Goal: Task Accomplishment & Management: Use online tool/utility

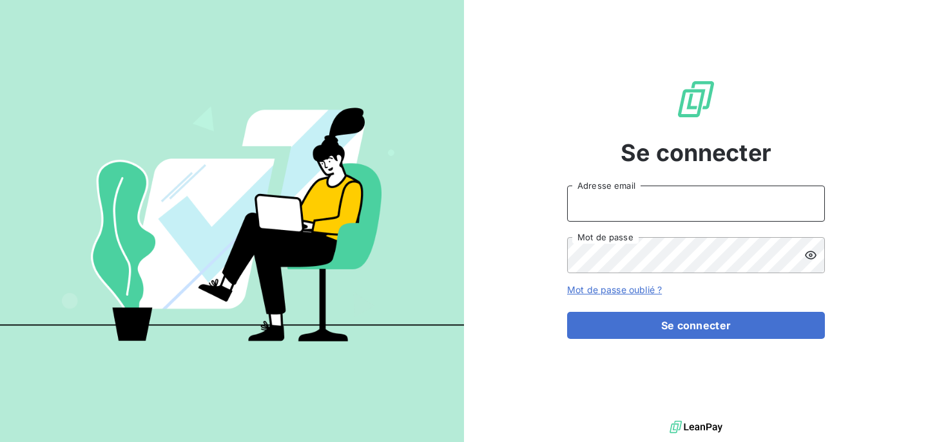
type input "camille.g@lbf.beer"
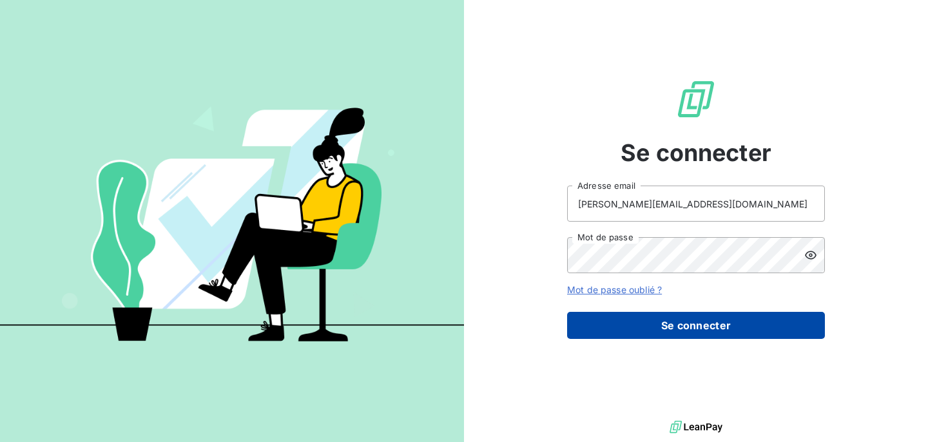
click at [678, 334] on button "Se connecter" at bounding box center [696, 325] width 258 height 27
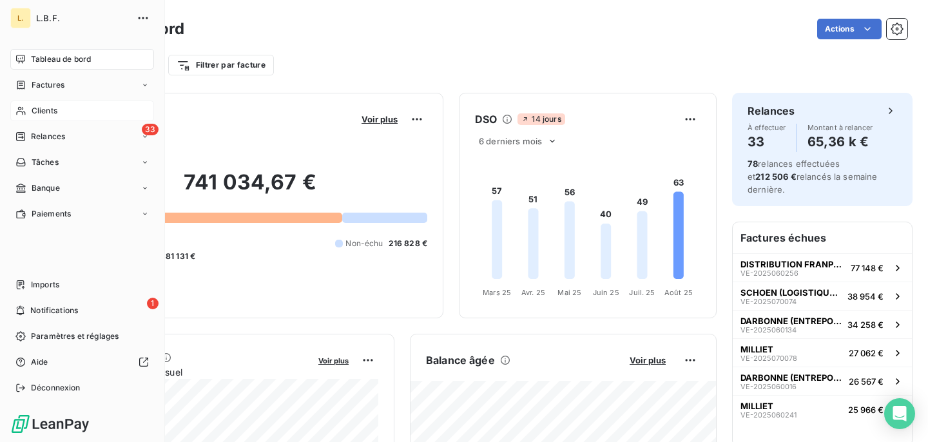
click at [24, 109] on icon at bounding box center [20, 111] width 11 height 10
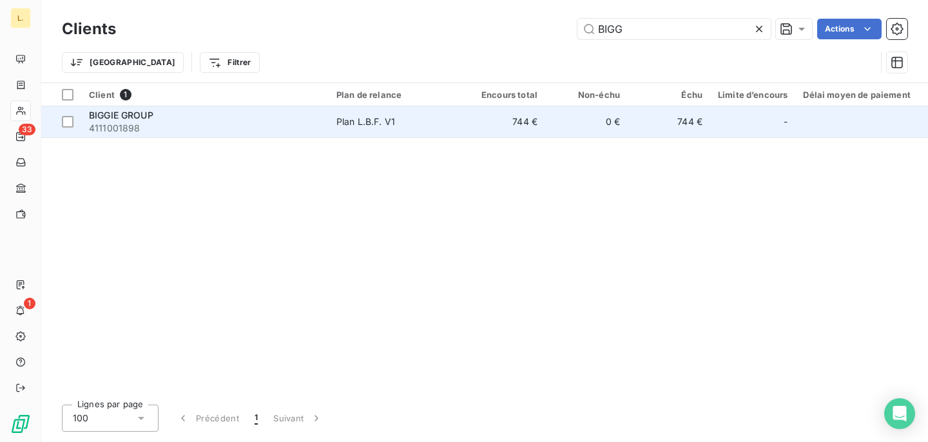
type input "BIGG"
click at [465, 128] on td "744 €" at bounding box center [504, 121] width 82 height 31
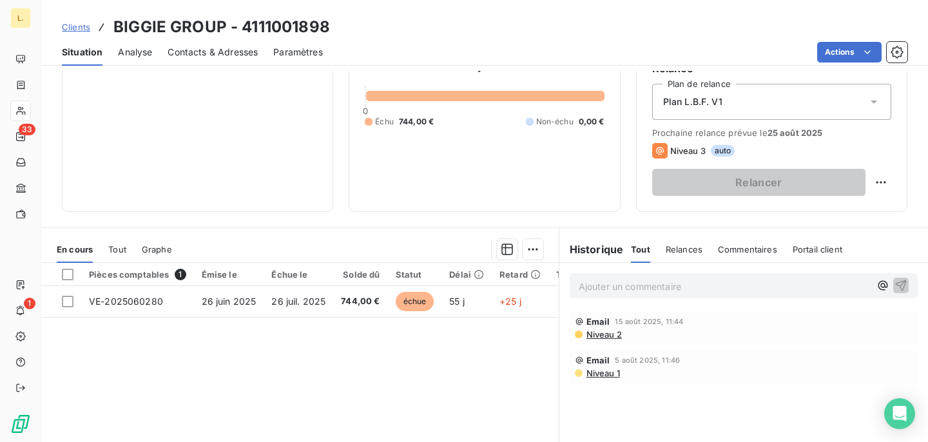
scroll to position [131, 0]
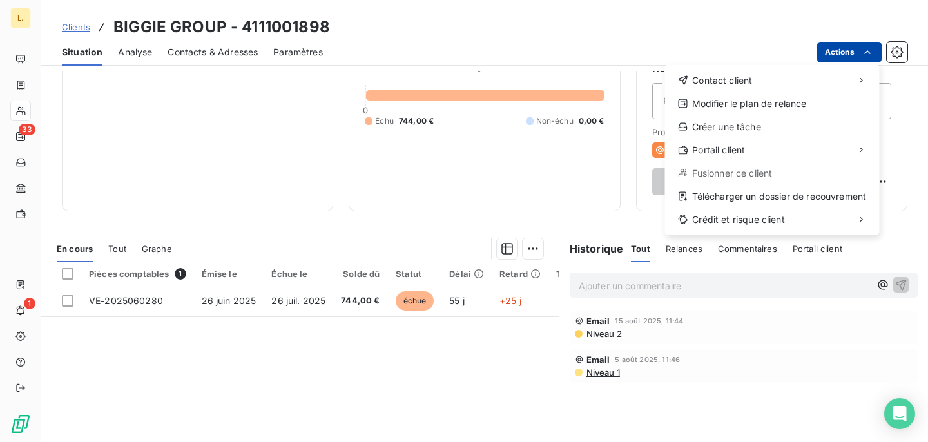
click at [859, 50] on html "L. 33 1 Clients BIGGIE GROUP - 4111001898 Situation Analyse Contacts & Adresses…" at bounding box center [464, 221] width 928 height 442
click at [374, 301] on html "L. 33 1 Clients BIGGIE GROUP - 4111001898 Situation Analyse Contacts & Adresses…" at bounding box center [464, 221] width 928 height 442
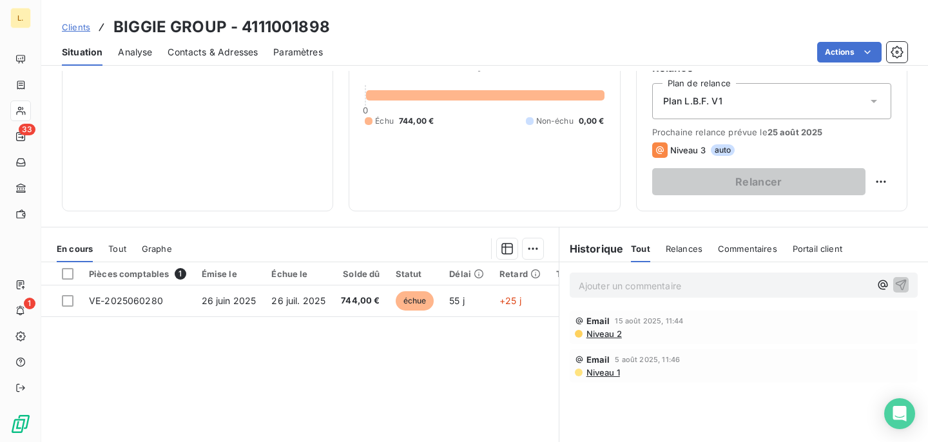
click at [374, 301] on span "744,00 €" at bounding box center [360, 300] width 39 height 13
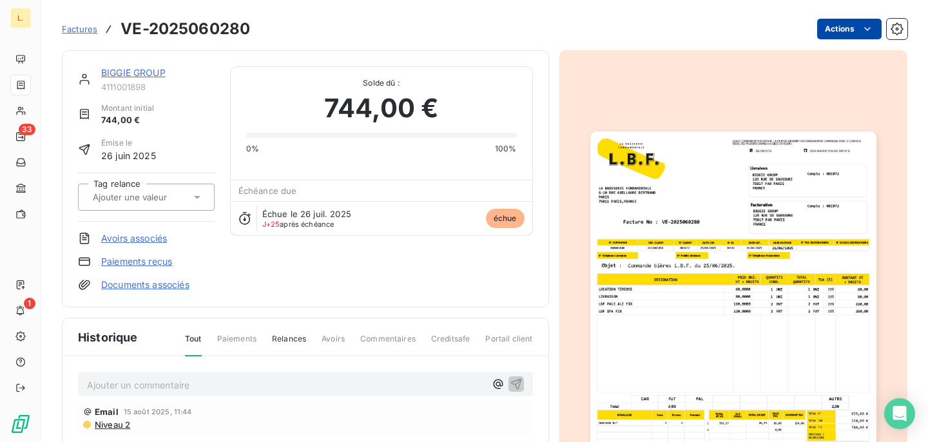
click at [839, 31] on html "L. 33 1 Factures VE-2025060280 Actions BIGGIE GROUP 4111001898 Montant initial …" at bounding box center [464, 221] width 928 height 442
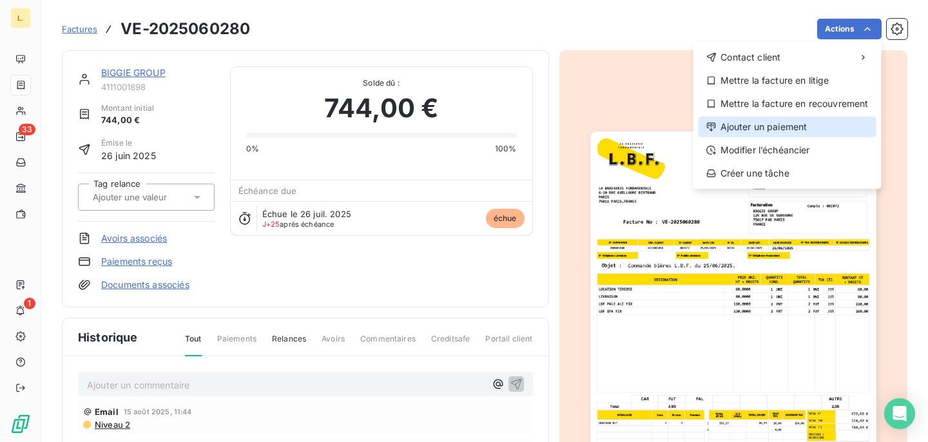
click at [784, 131] on div "Ajouter un paiement" at bounding box center [787, 127] width 178 height 21
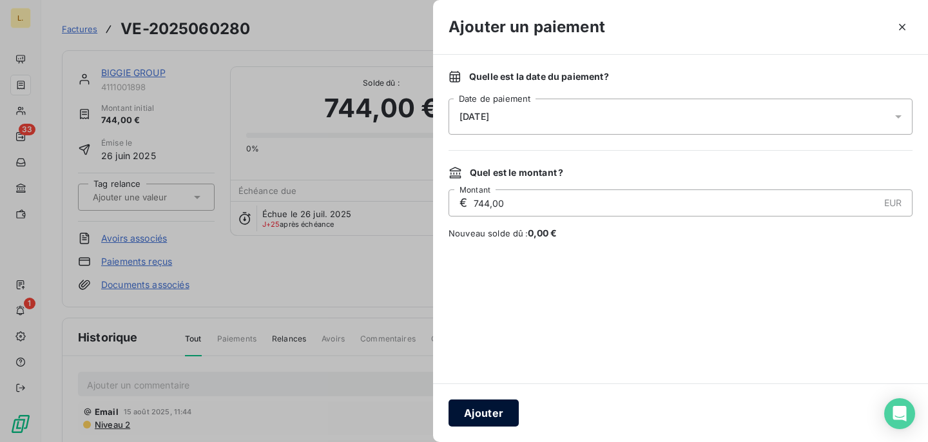
click at [468, 415] on button "Ajouter" at bounding box center [483, 412] width 70 height 27
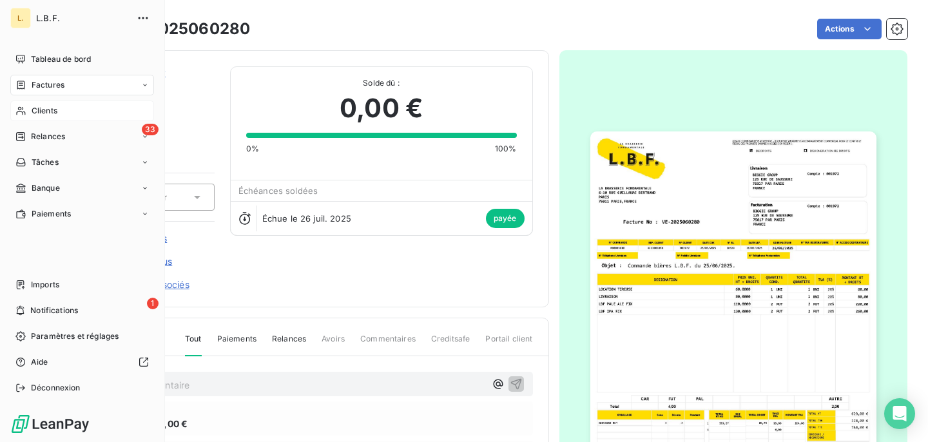
click at [33, 106] on span "Clients" at bounding box center [45, 111] width 26 height 12
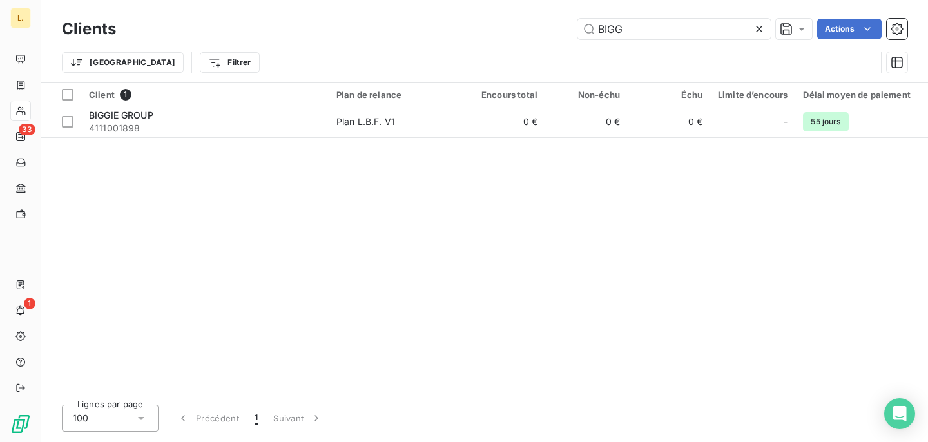
drag, startPoint x: 669, startPoint y: 30, endPoint x: 462, endPoint y: 26, distance: 207.5
click at [463, 25] on div "BIGG Actions" at bounding box center [519, 29] width 776 height 21
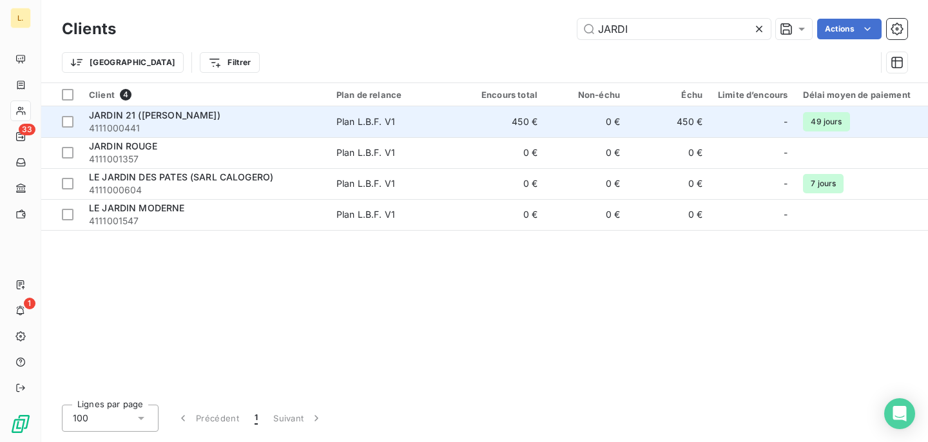
type input "JARDI"
click at [450, 128] on td "Plan L.B.F. V1" at bounding box center [396, 121] width 134 height 31
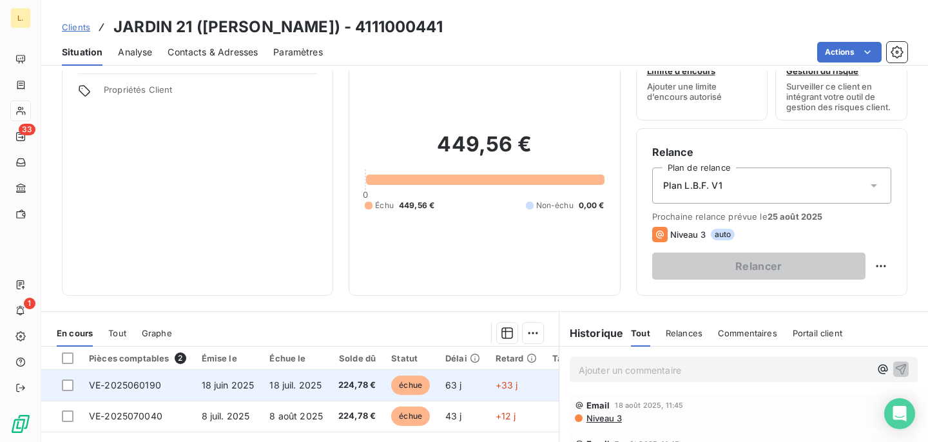
scroll to position [79, 0]
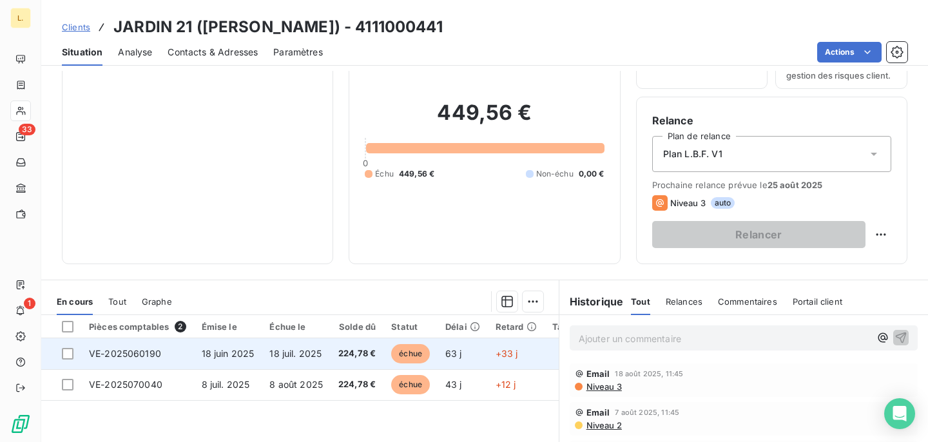
click at [432, 358] on td "échue" at bounding box center [410, 353] width 54 height 31
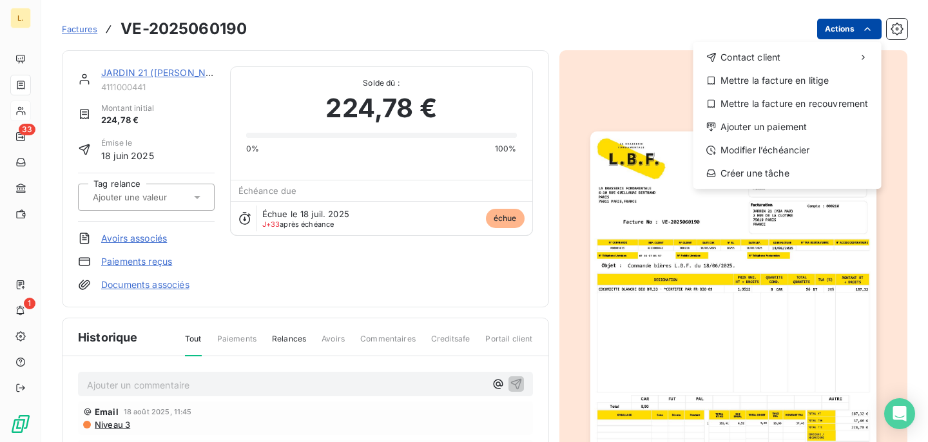
click at [836, 30] on html "L. 33 1 Factures VE-2025060190 Actions Contact client Mettre la facture en liti…" at bounding box center [464, 221] width 928 height 442
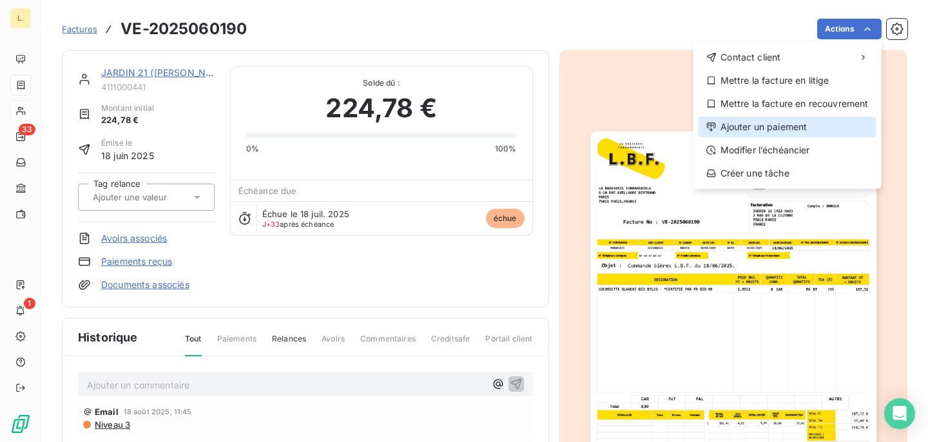
click at [776, 131] on div "Ajouter un paiement" at bounding box center [787, 127] width 178 height 21
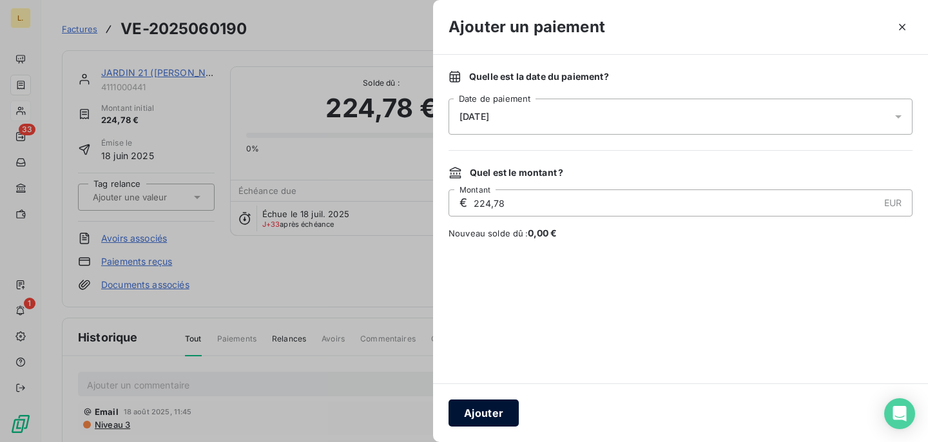
click at [480, 408] on button "Ajouter" at bounding box center [483, 412] width 70 height 27
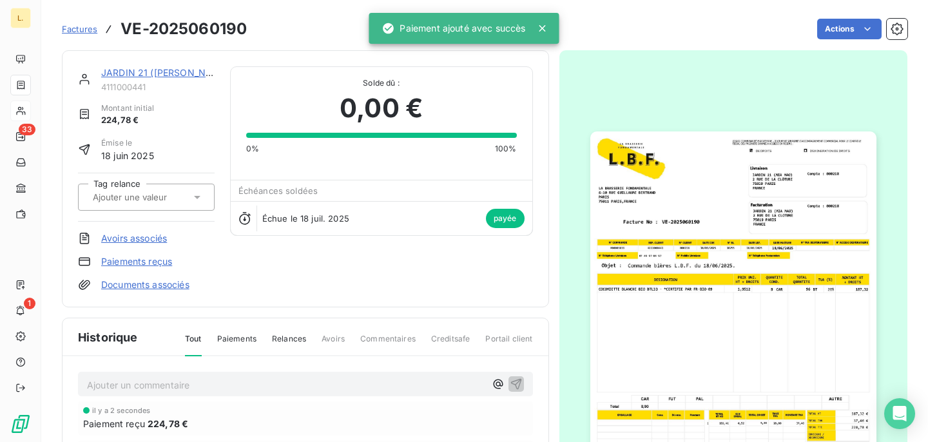
click at [127, 69] on link "JARDIN 21 ([PERSON_NAME])" at bounding box center [166, 72] width 131 height 11
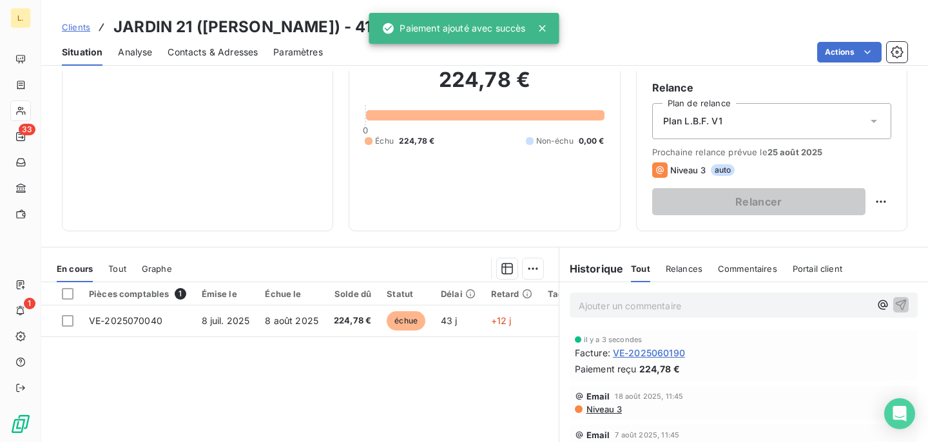
scroll to position [128, 0]
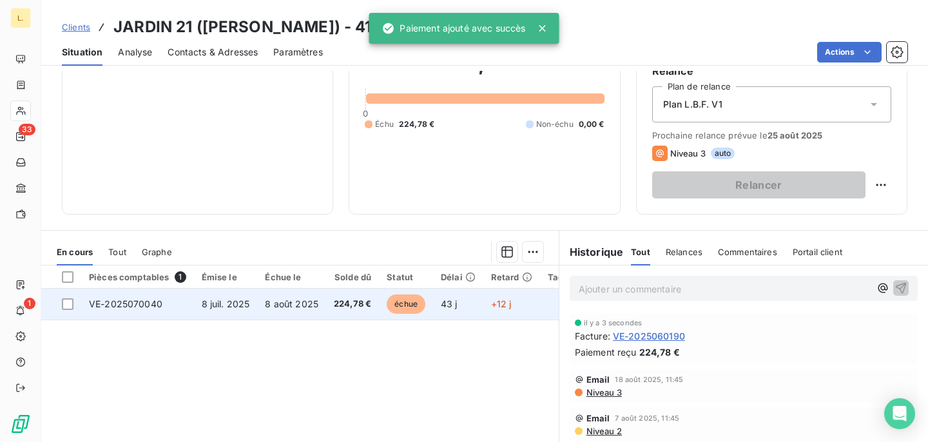
click at [444, 303] on span "43 j" at bounding box center [449, 303] width 17 height 11
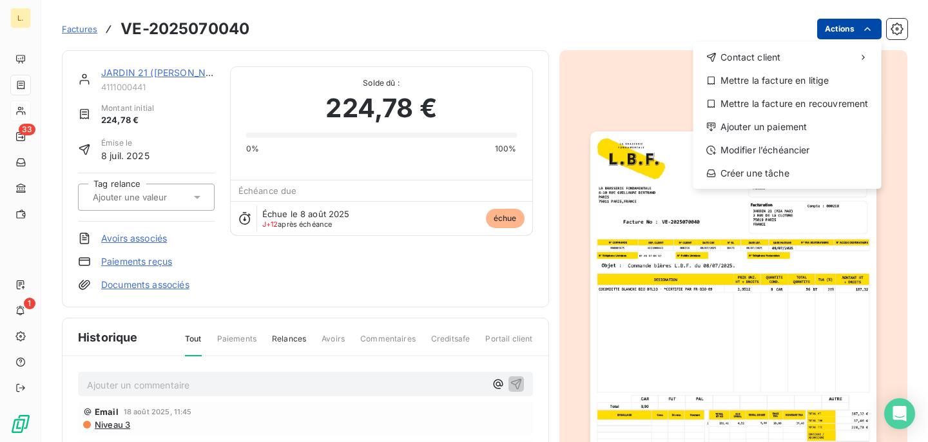
click at [845, 28] on html "L. 33 1 Factures VE-2025070040 Actions Contact client Mettre la facture en liti…" at bounding box center [464, 221] width 928 height 442
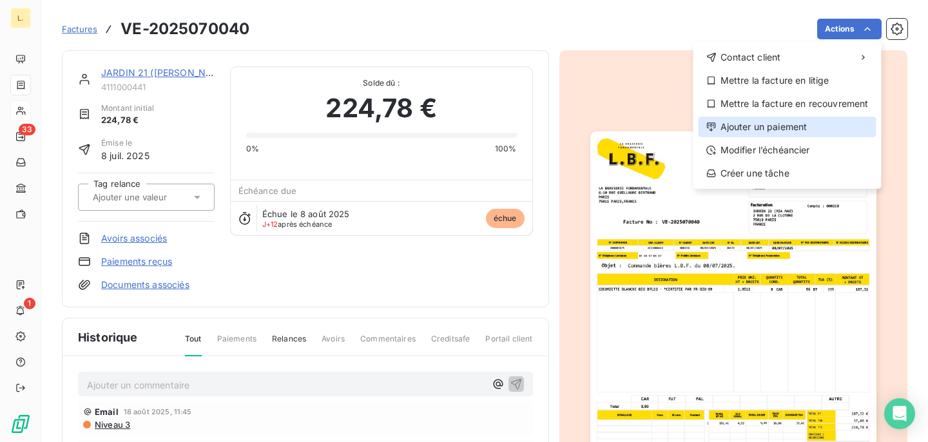
click at [778, 133] on div "Ajouter un paiement" at bounding box center [787, 127] width 178 height 21
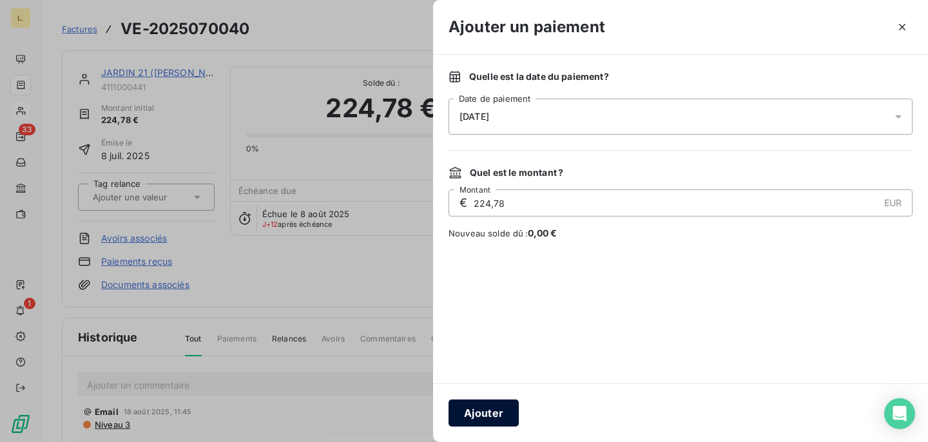
click at [459, 418] on button "Ajouter" at bounding box center [483, 412] width 70 height 27
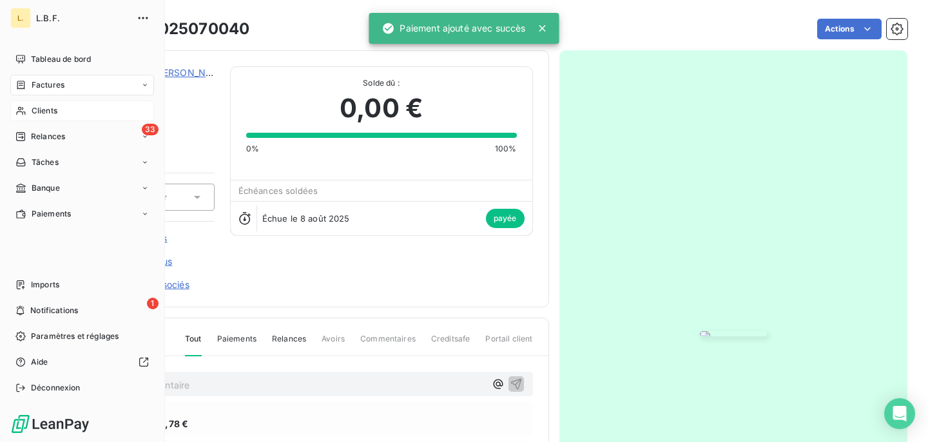
click at [64, 79] on div "Factures" at bounding box center [82, 85] width 144 height 21
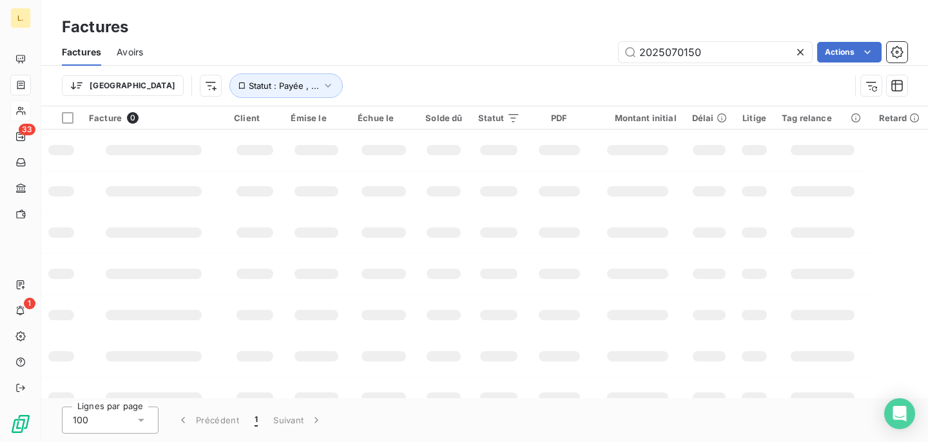
drag, startPoint x: 713, startPoint y: 53, endPoint x: 584, endPoint y: 48, distance: 129.0
click at [587, 49] on div "2025070150 Actions" at bounding box center [532, 52] width 749 height 21
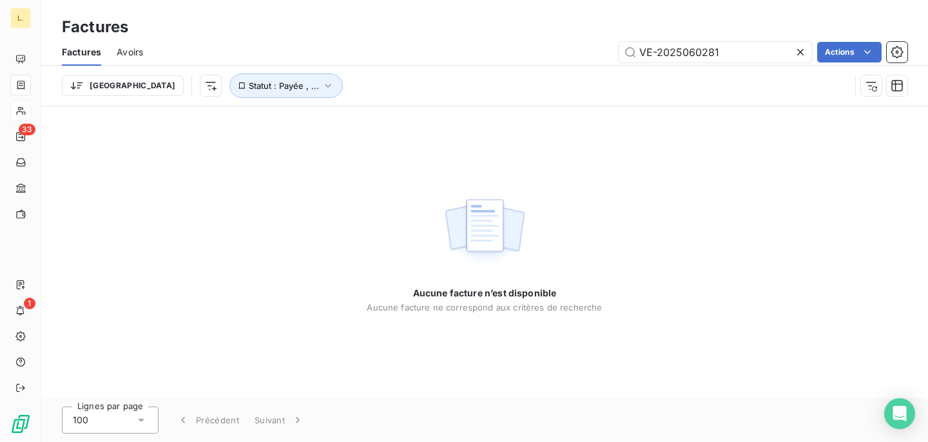
drag, startPoint x: 659, startPoint y: 52, endPoint x: 604, endPoint y: 55, distance: 55.5
click at [604, 56] on div "VE-2025060281 Actions" at bounding box center [532, 52] width 749 height 21
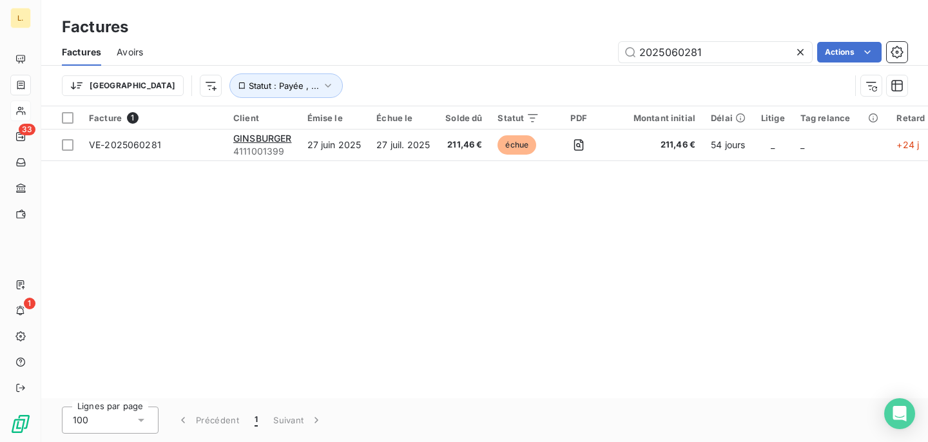
type input "2025060281"
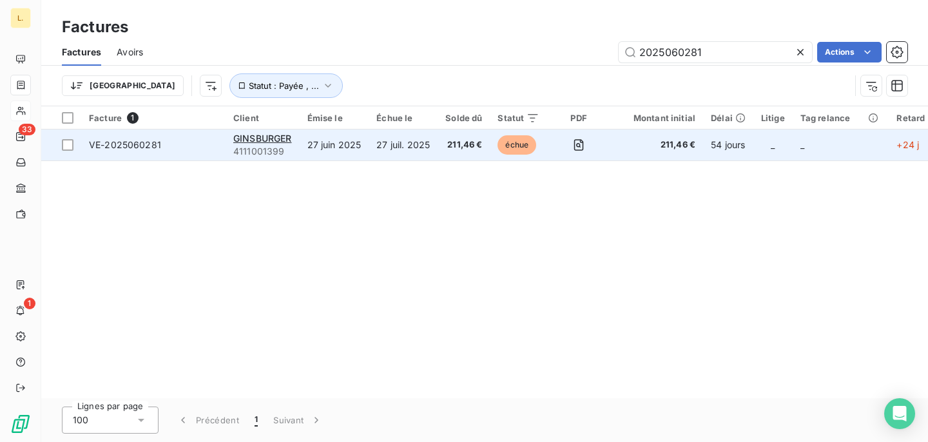
click at [416, 142] on td "27 juil. 2025" at bounding box center [403, 144] width 69 height 31
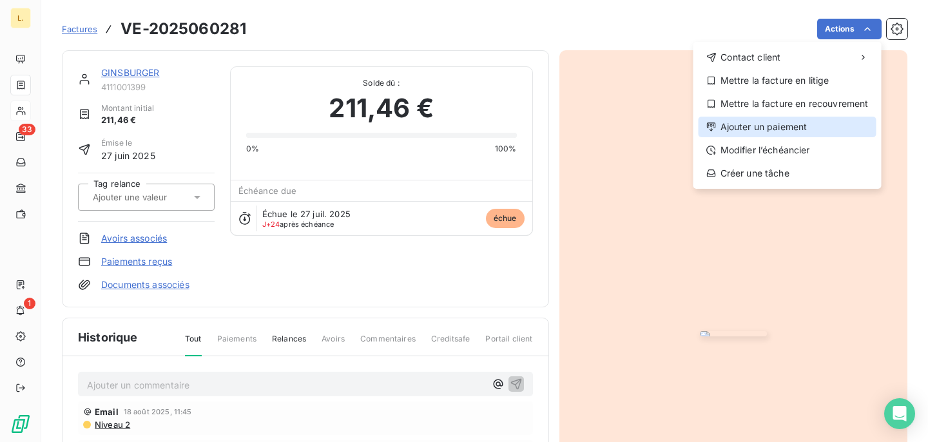
click at [788, 121] on div "Ajouter un paiement" at bounding box center [787, 127] width 178 height 21
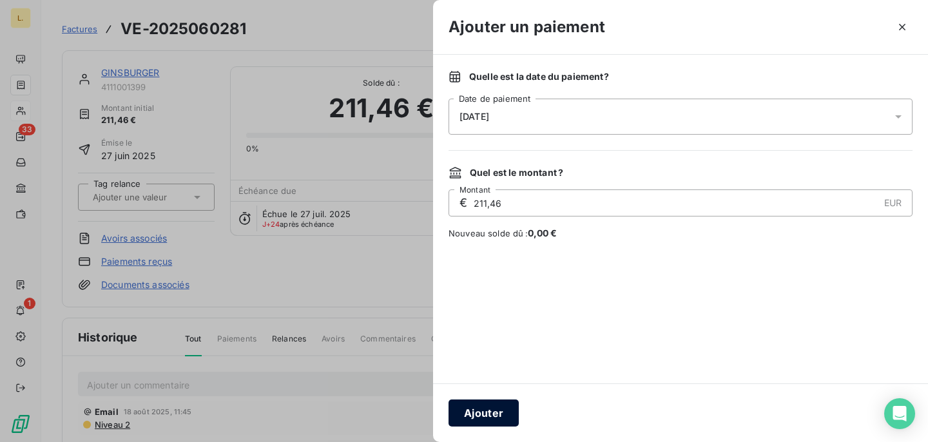
click at [466, 412] on button "Ajouter" at bounding box center [483, 412] width 70 height 27
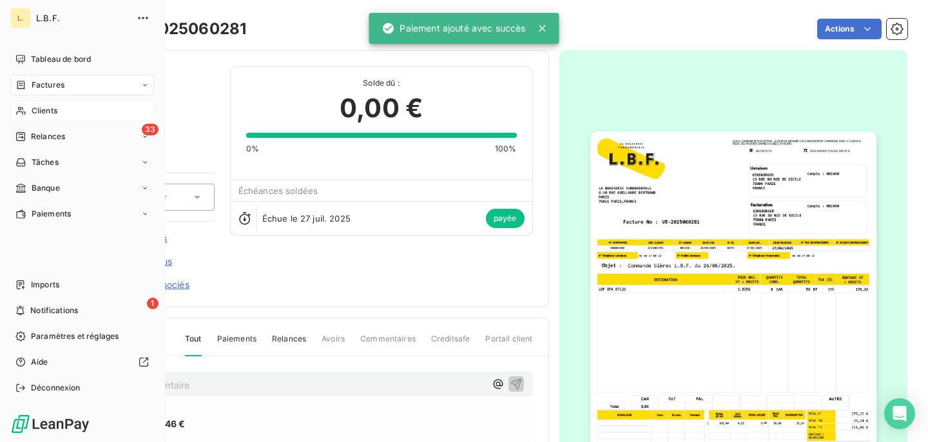
click at [30, 85] on div "Factures" at bounding box center [39, 85] width 49 height 12
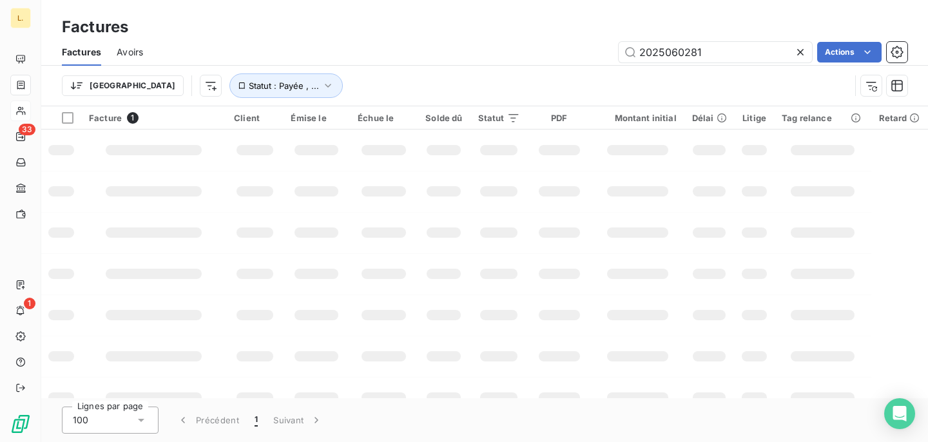
drag, startPoint x: 724, startPoint y: 50, endPoint x: 474, endPoint y: 50, distance: 250.6
click at [474, 50] on div "2025060281 Actions" at bounding box center [532, 52] width 749 height 21
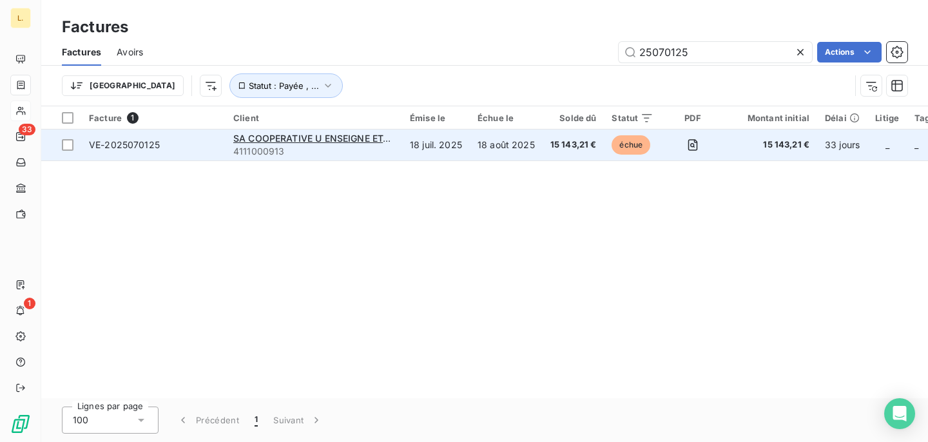
type input "25070125"
click at [401, 157] on td "SA COOPERATIVE U ENSEIGNE ETABL. OUEST 4111000913" at bounding box center [313, 144] width 177 height 31
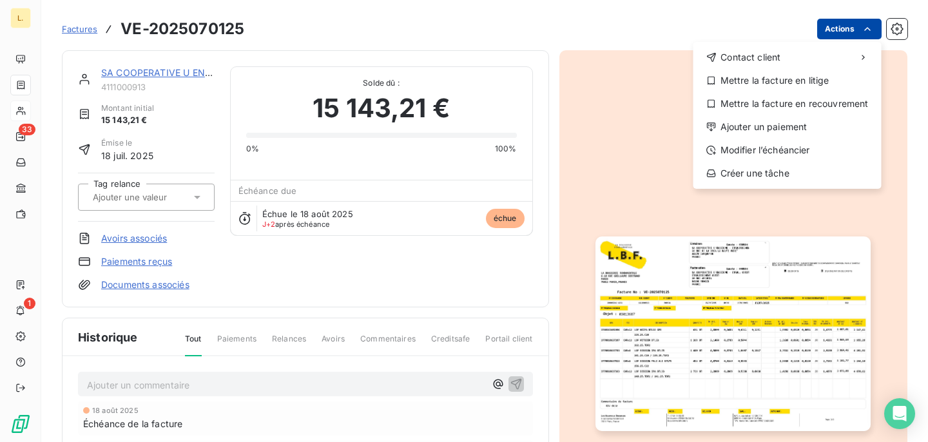
click at [839, 22] on html "L. 33 1 Factures VE-2025070125 Actions Contact client Mettre la facture en liti…" at bounding box center [464, 221] width 928 height 442
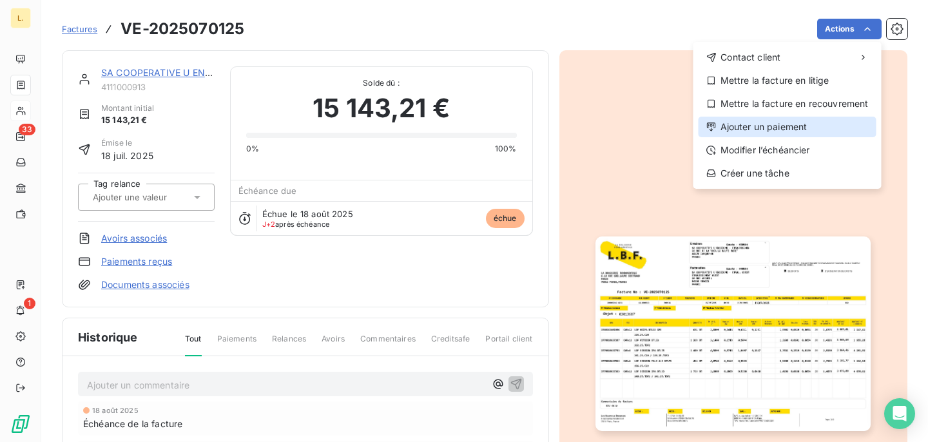
click at [752, 129] on div "Ajouter un paiement" at bounding box center [787, 127] width 178 height 21
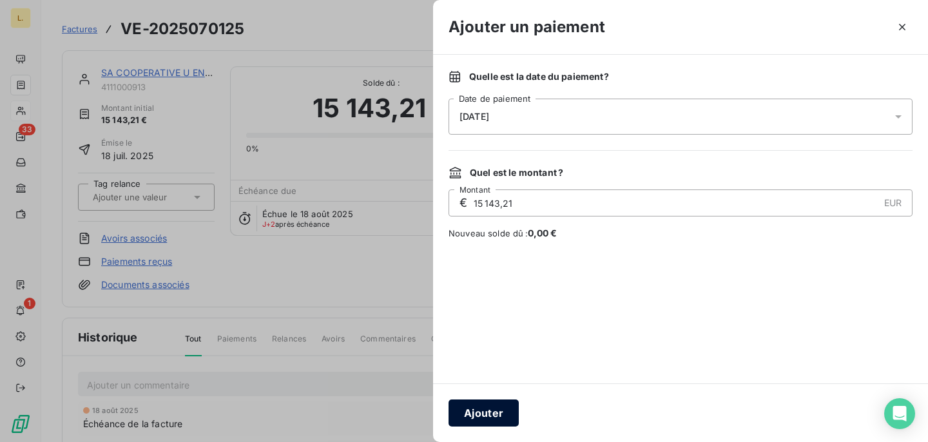
click at [484, 408] on button "Ajouter" at bounding box center [483, 412] width 70 height 27
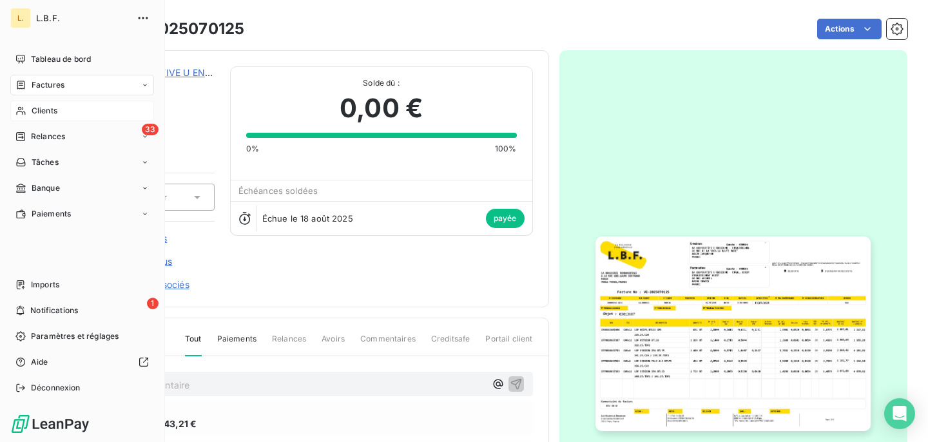
click at [70, 79] on div "Factures" at bounding box center [82, 85] width 144 height 21
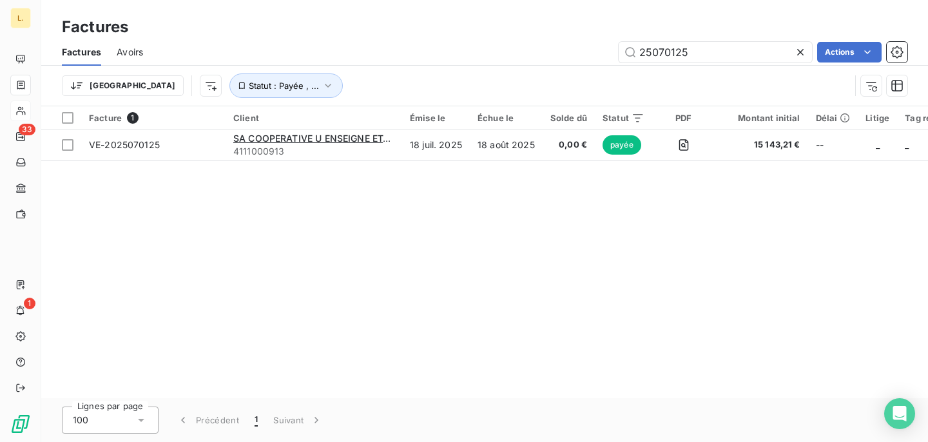
drag, startPoint x: 745, startPoint y: 47, endPoint x: 525, endPoint y: 47, distance: 219.7
click at [525, 47] on div "25070125 Actions" at bounding box center [532, 52] width 749 height 21
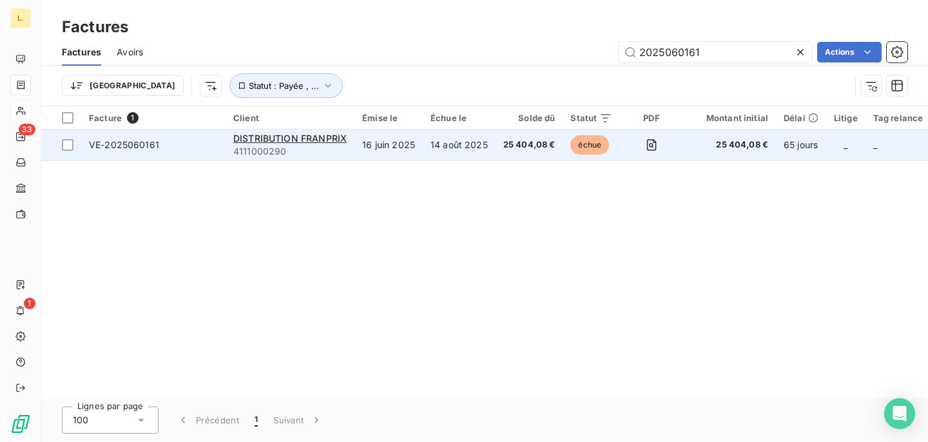
type input "2025060161"
click at [365, 147] on td "16 juin 2025" at bounding box center [388, 144] width 68 height 31
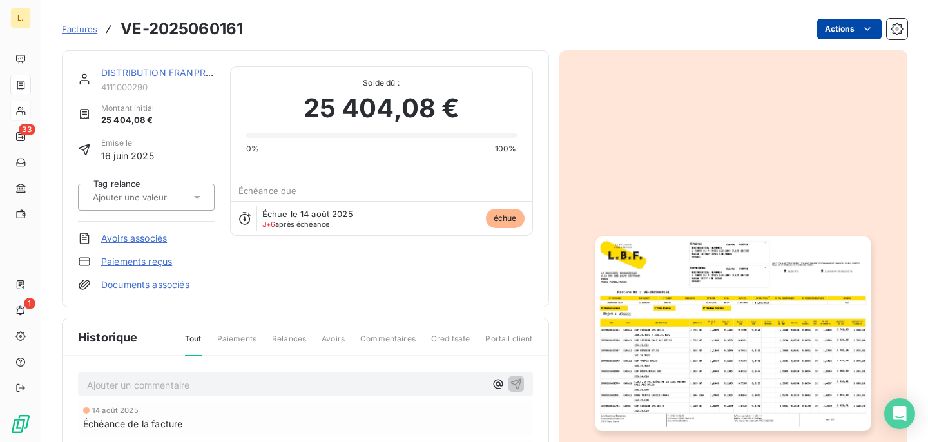
click at [843, 28] on html "L. 33 1 Factures VE-2025060161 Actions DISTRIBUTION FRANPRIX 4111000290 Montant…" at bounding box center [464, 221] width 928 height 442
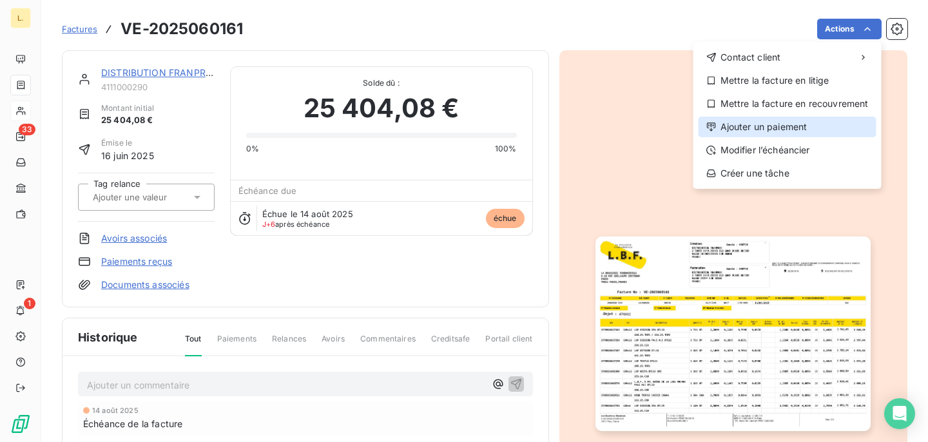
click at [767, 133] on div "Ajouter un paiement" at bounding box center [787, 127] width 178 height 21
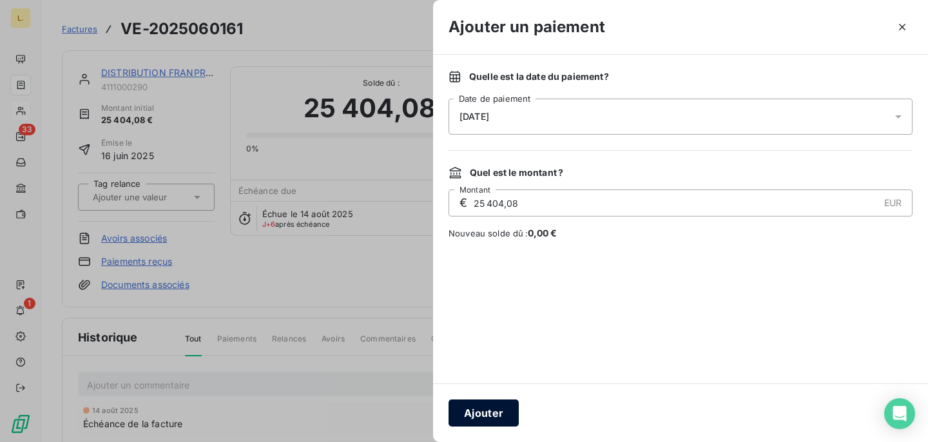
click at [474, 408] on button "Ajouter" at bounding box center [483, 412] width 70 height 27
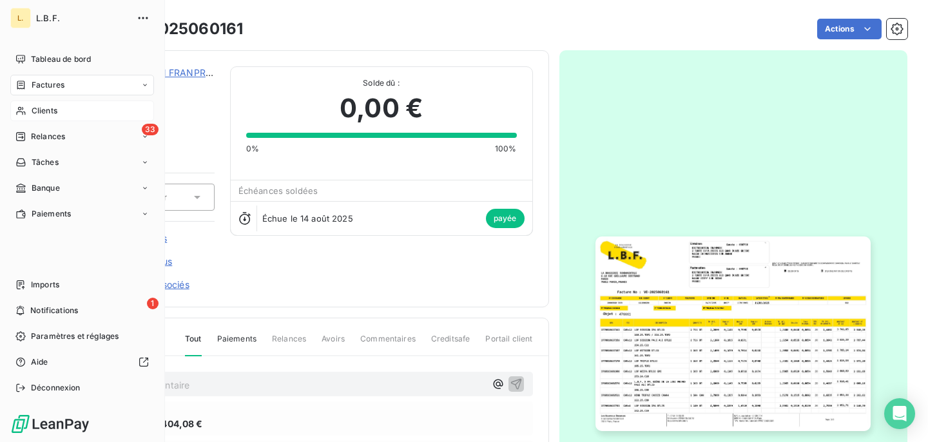
click at [53, 88] on span "Factures" at bounding box center [48, 85] width 33 height 12
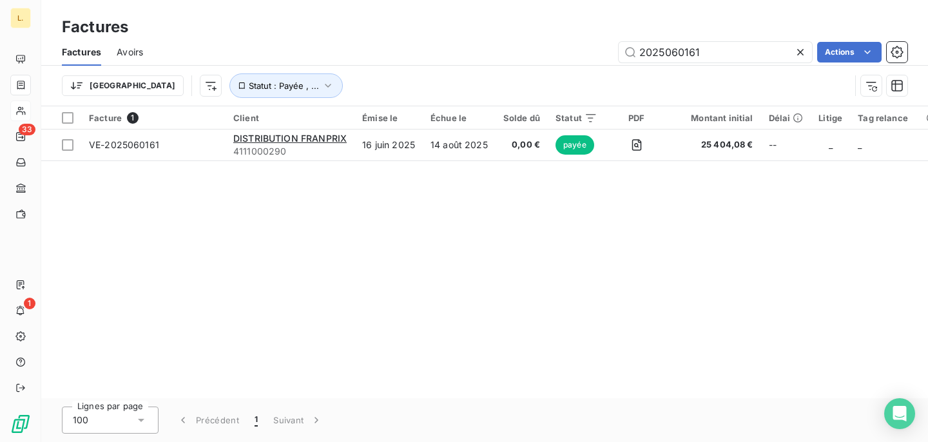
drag, startPoint x: 713, startPoint y: 54, endPoint x: 593, endPoint y: 52, distance: 119.2
click at [593, 52] on div "2025060161 Actions" at bounding box center [532, 52] width 749 height 21
drag, startPoint x: 717, startPoint y: 52, endPoint x: 526, endPoint y: 52, distance: 191.3
click at [526, 52] on div "2025060161 Actions" at bounding box center [532, 52] width 749 height 21
paste input "54"
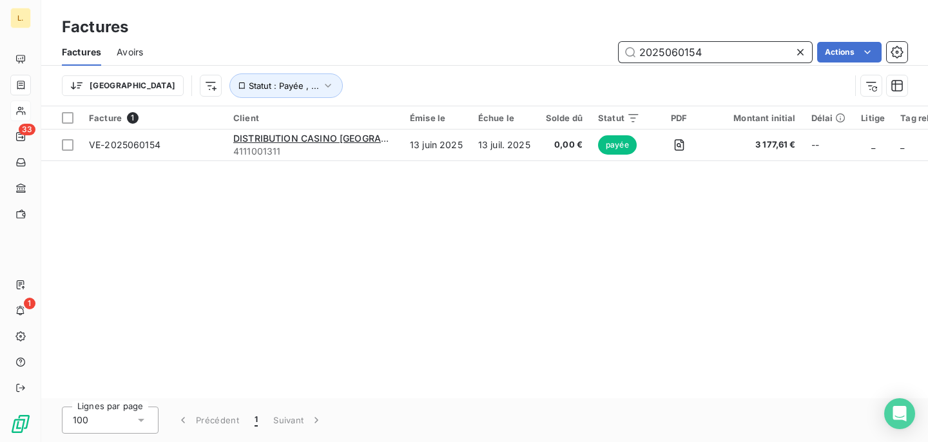
type input "2025060154"
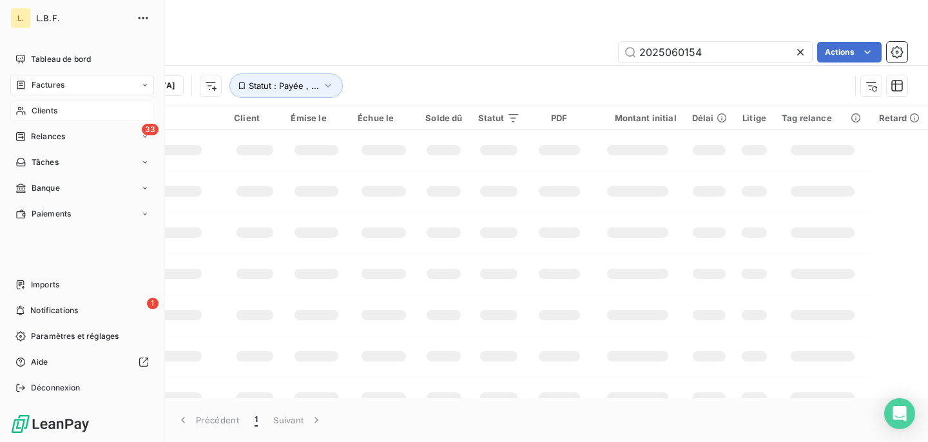
click at [24, 111] on icon at bounding box center [20, 111] width 9 height 8
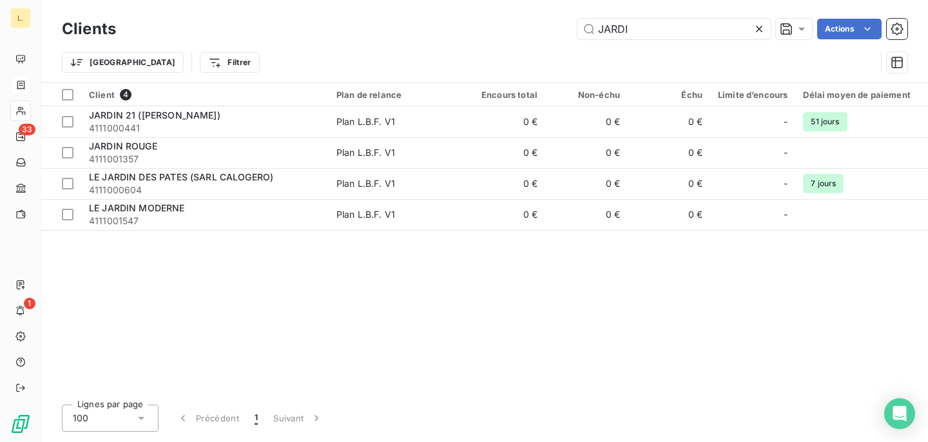
drag, startPoint x: 627, startPoint y: 28, endPoint x: 428, endPoint y: 28, distance: 199.1
click at [428, 28] on div "JARDI Actions" at bounding box center [519, 29] width 776 height 21
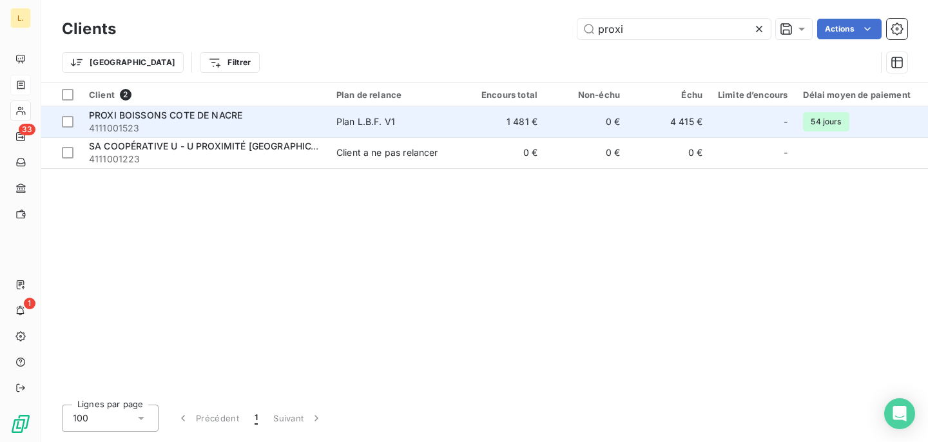
type input "proxi"
click at [284, 127] on span "4111001523" at bounding box center [205, 128] width 232 height 13
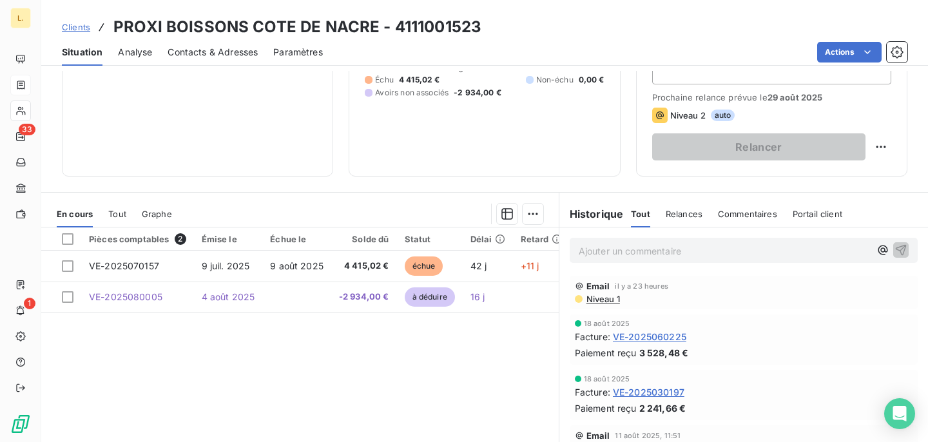
scroll to position [171, 0]
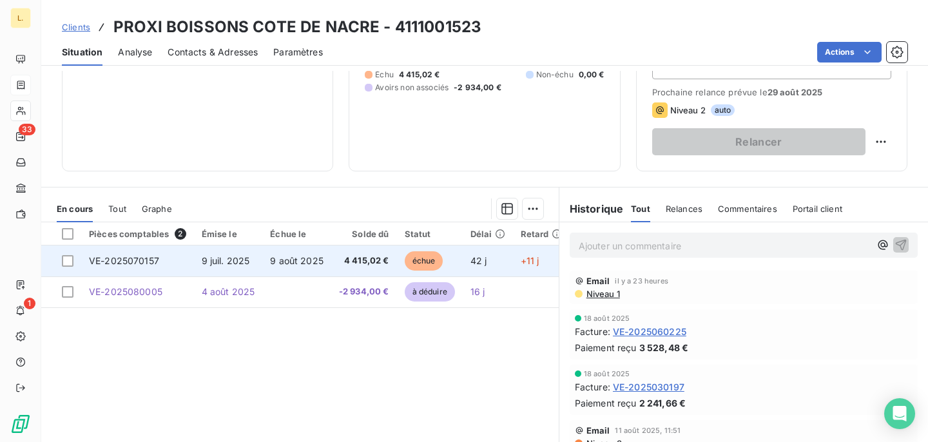
click at [382, 263] on span "4 415,02 €" at bounding box center [364, 260] width 50 height 13
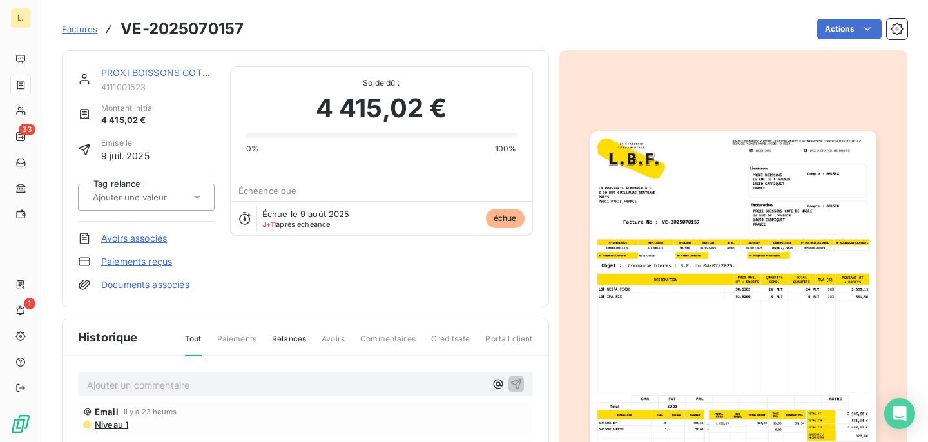
click at [151, 242] on link "Avoirs associés" at bounding box center [134, 238] width 66 height 13
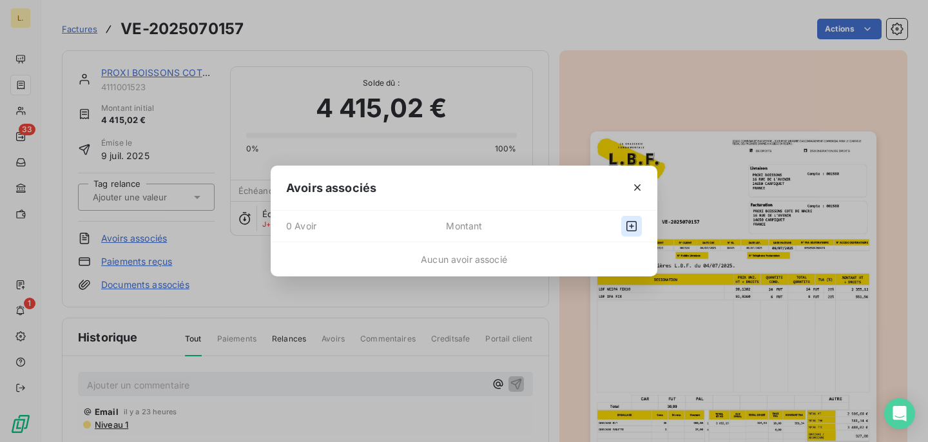
click at [630, 224] on icon "button" at bounding box center [631, 226] width 13 height 13
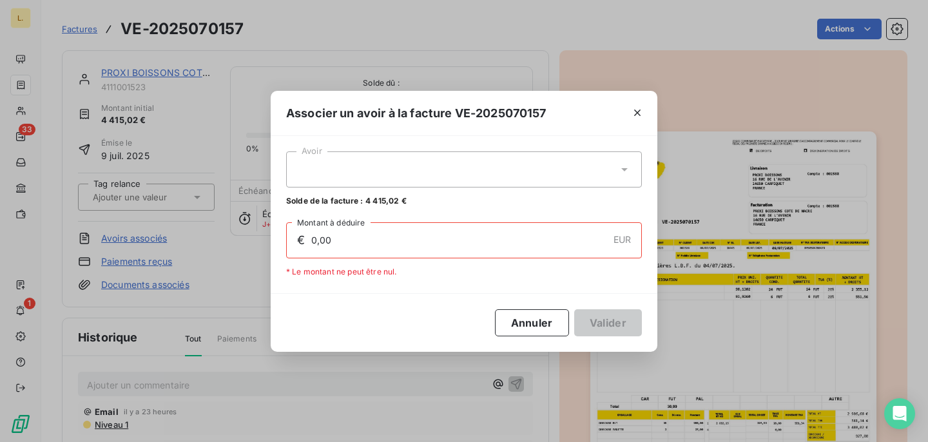
click at [396, 176] on div at bounding box center [464, 169] width 356 height 36
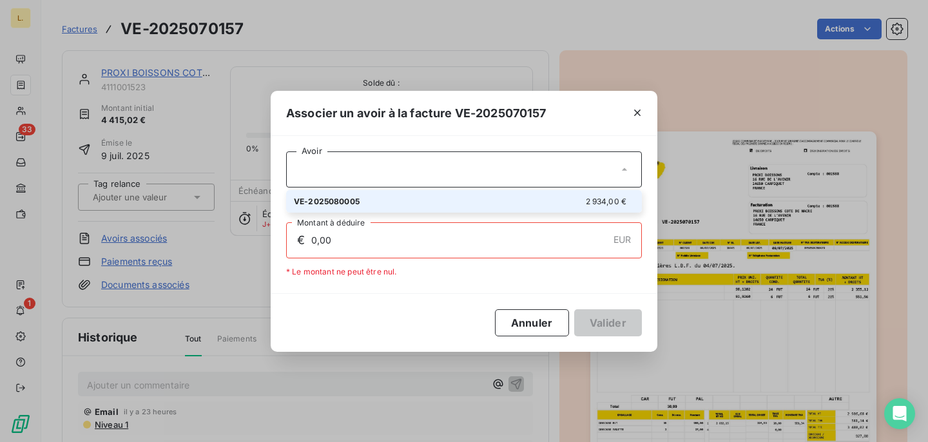
click at [394, 198] on div "VE-2025080005 2 934,00 €" at bounding box center [464, 201] width 340 height 12
type input "2 934,00"
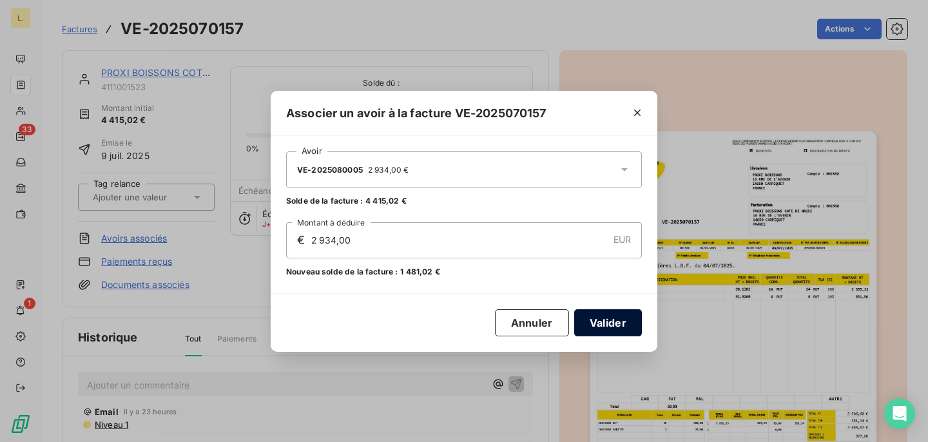
click at [626, 320] on button "Valider" at bounding box center [608, 322] width 68 height 27
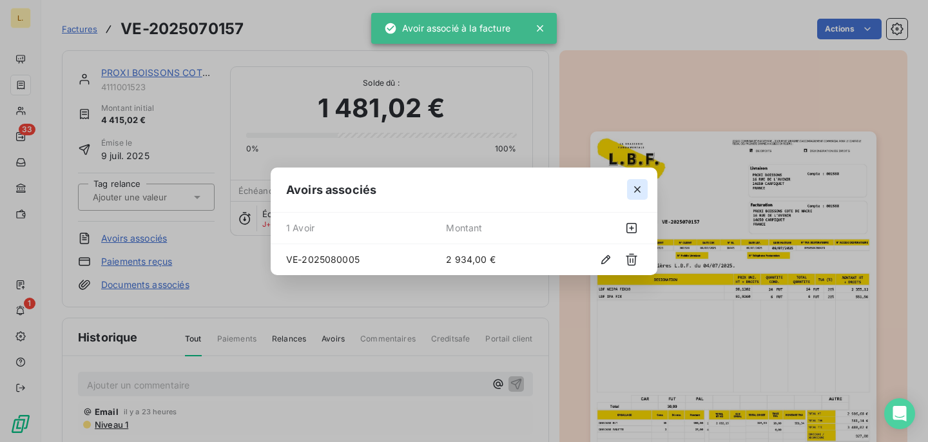
click at [633, 186] on icon "button" at bounding box center [637, 189] width 13 height 13
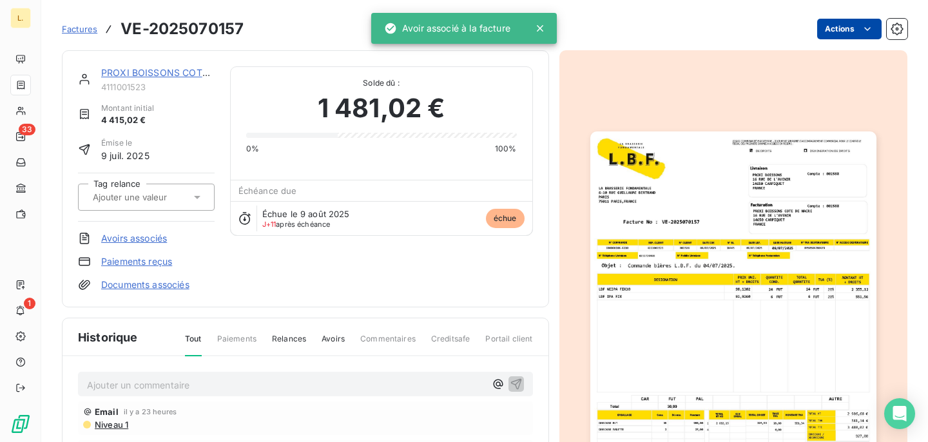
click at [838, 24] on html "L. 33 1 Factures VE-2025070157 Actions PROXI BOISSONS COTE DE NACRE 4111001523 …" at bounding box center [464, 221] width 928 height 442
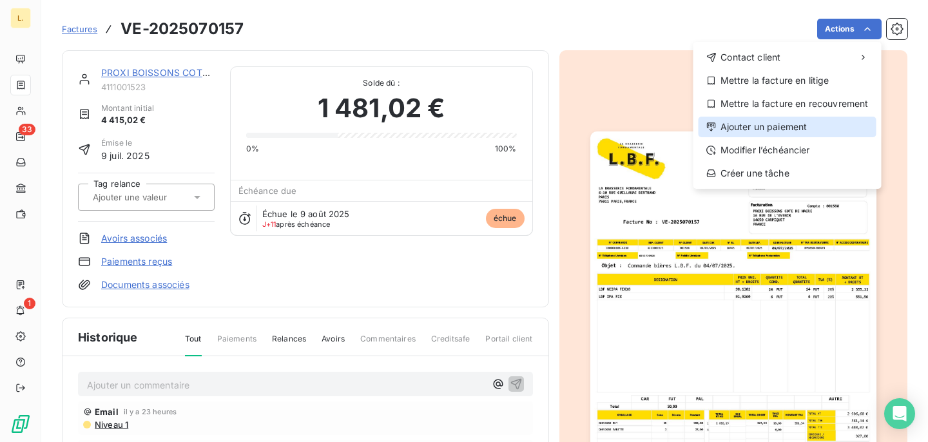
click at [772, 132] on div "Ajouter un paiement" at bounding box center [787, 127] width 178 height 21
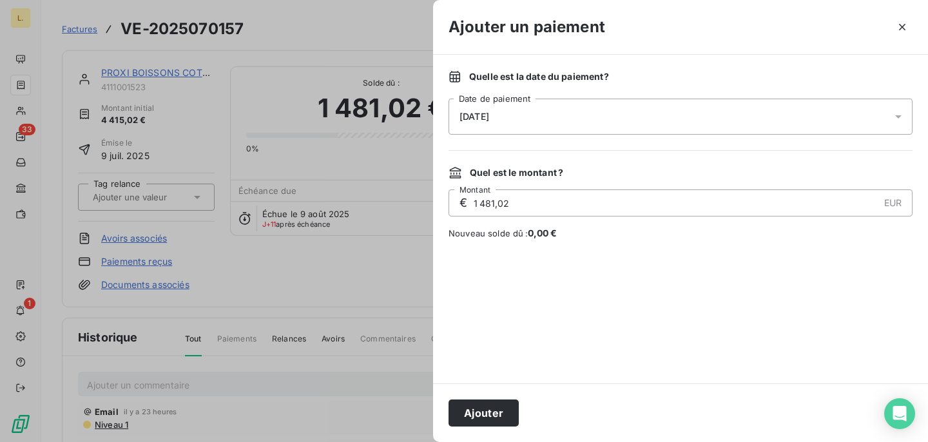
click at [519, 419] on div "Ajouter" at bounding box center [680, 412] width 495 height 59
click at [492, 405] on button "Ajouter" at bounding box center [483, 412] width 70 height 27
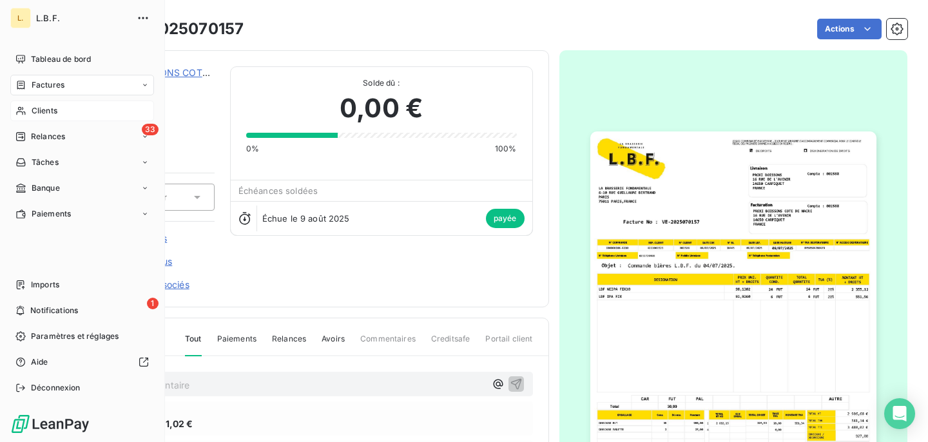
click at [67, 107] on div "Clients" at bounding box center [82, 111] width 144 height 21
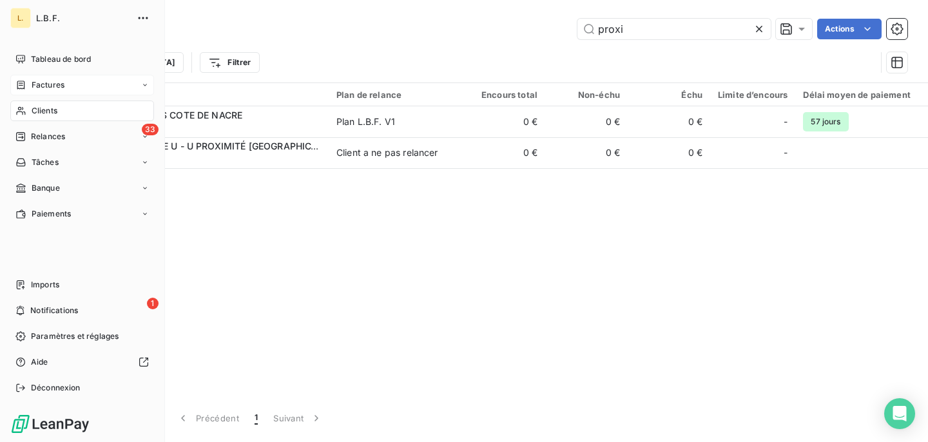
click at [60, 95] on div "Factures" at bounding box center [82, 85] width 144 height 21
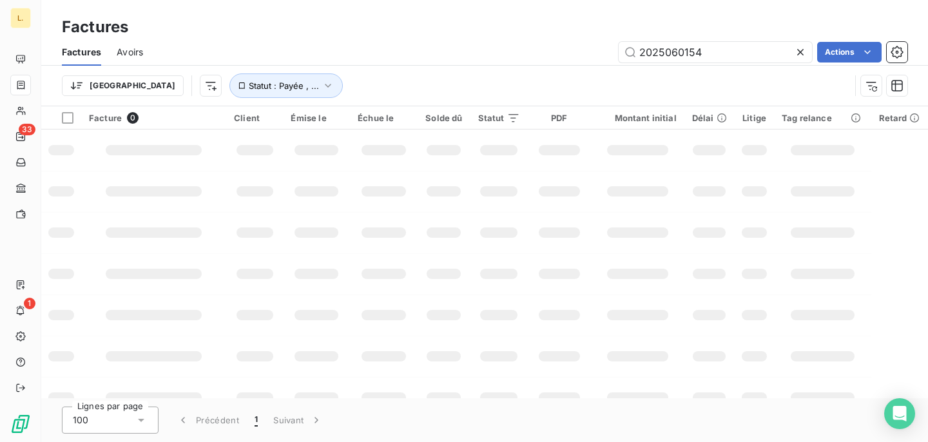
drag, startPoint x: 711, startPoint y: 55, endPoint x: 581, endPoint y: 54, distance: 129.5
click at [581, 54] on div "2025060154 Actions" at bounding box center [532, 52] width 749 height 21
type input "2025070211"
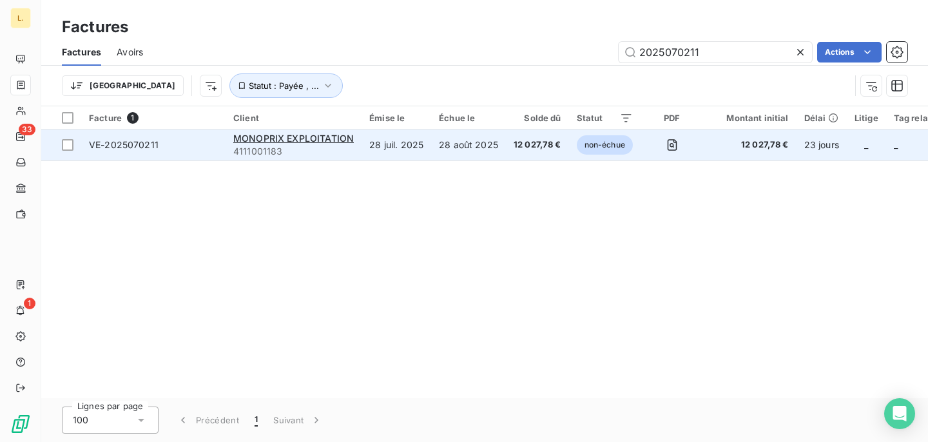
click at [435, 147] on td "28 août 2025" at bounding box center [468, 144] width 75 height 31
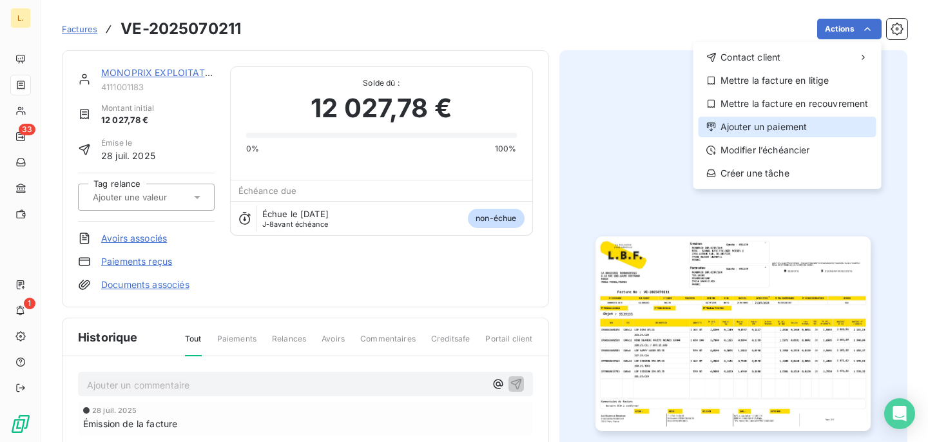
click at [776, 130] on div "Ajouter un paiement" at bounding box center [787, 127] width 178 height 21
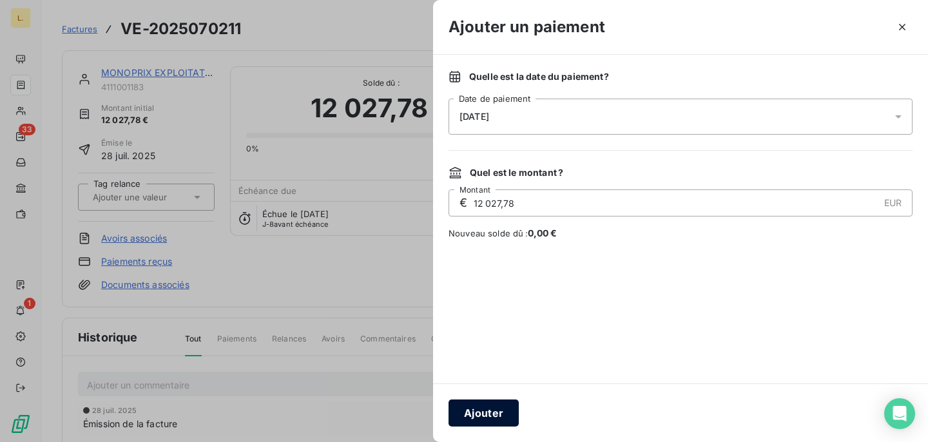
click at [477, 420] on button "Ajouter" at bounding box center [483, 412] width 70 height 27
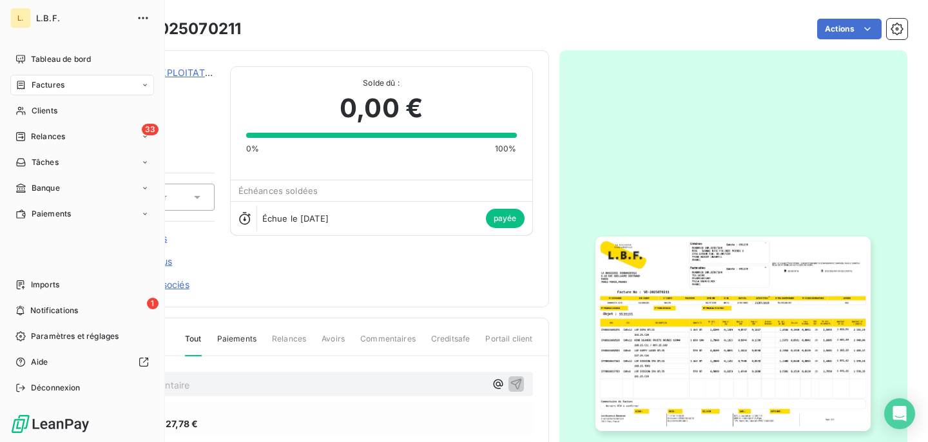
click at [61, 92] on div "Factures" at bounding box center [82, 85] width 144 height 21
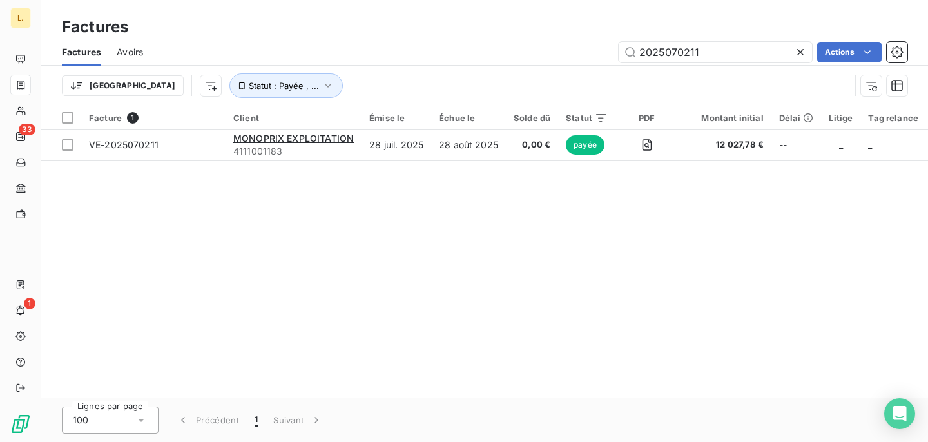
drag, startPoint x: 716, startPoint y: 55, endPoint x: 502, endPoint y: 50, distance: 214.6
click at [504, 50] on div "2025070211 Actions" at bounding box center [532, 52] width 749 height 21
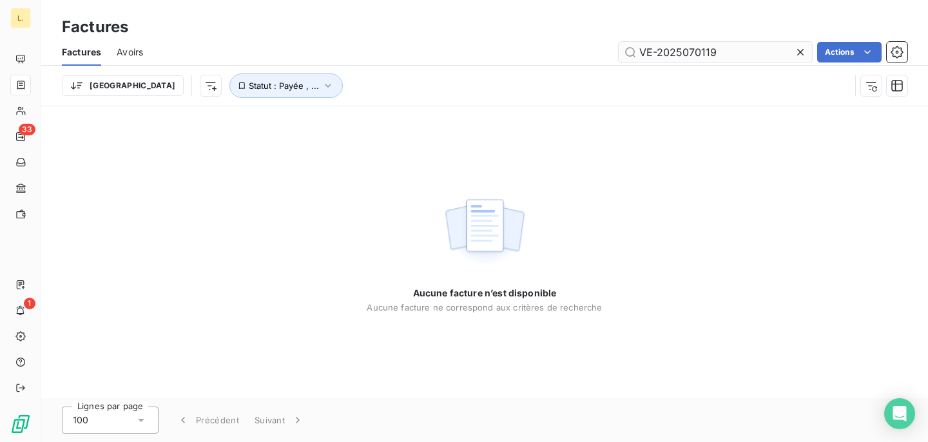
drag, startPoint x: 660, startPoint y: 54, endPoint x: 621, endPoint y: 54, distance: 39.3
click at [621, 54] on input "VE-2025070119" at bounding box center [714, 52] width 193 height 21
type input "2025070119"
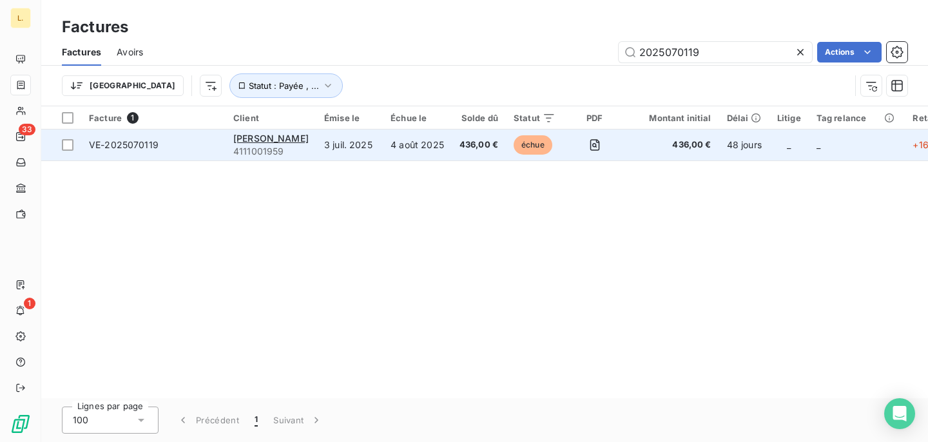
click at [405, 155] on td "4 août 2025" at bounding box center [417, 144] width 69 height 31
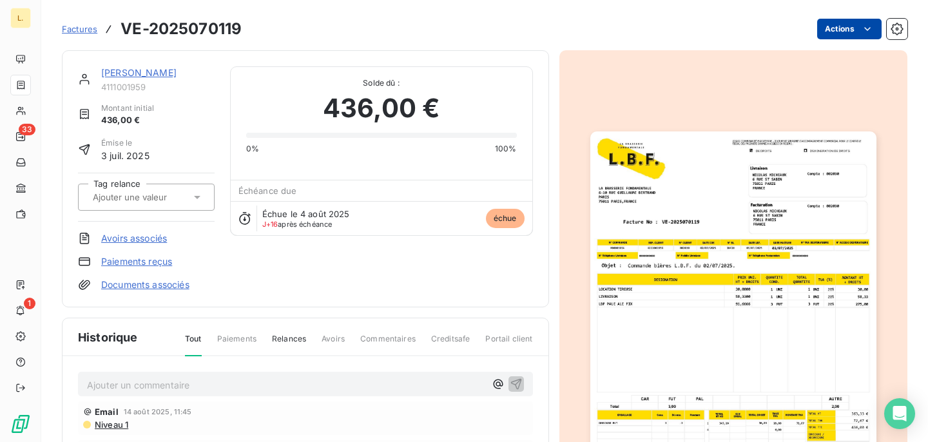
click at [841, 26] on html "L. 33 1 Factures VE-2025070119 Actions [PERSON_NAME] 4111001959 Montant initial…" at bounding box center [464, 221] width 928 height 442
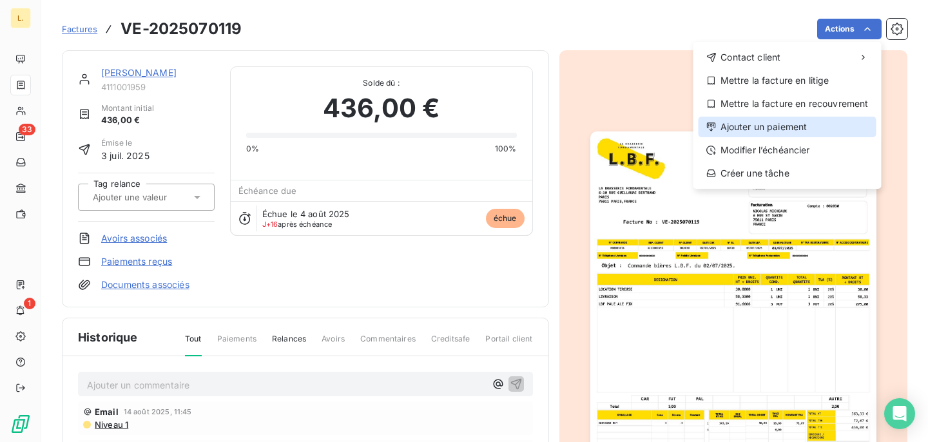
click at [776, 128] on div "Ajouter un paiement" at bounding box center [787, 127] width 178 height 21
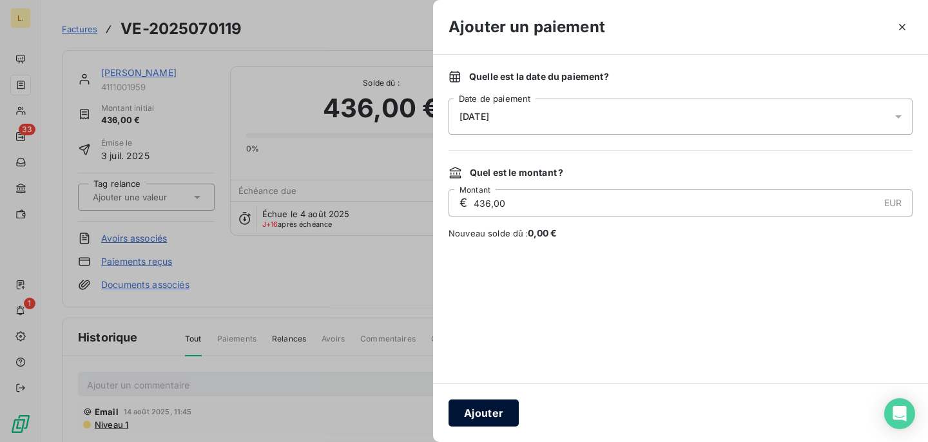
click at [467, 404] on button "Ajouter" at bounding box center [483, 412] width 70 height 27
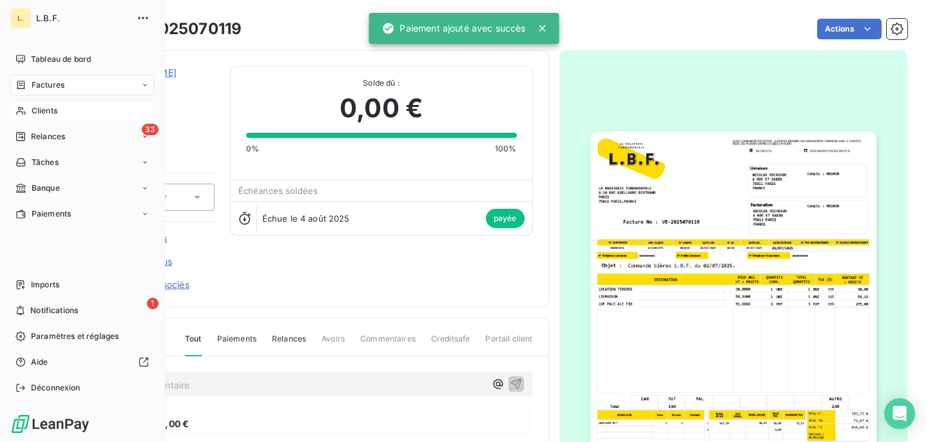
click at [32, 106] on span "Clients" at bounding box center [45, 111] width 26 height 12
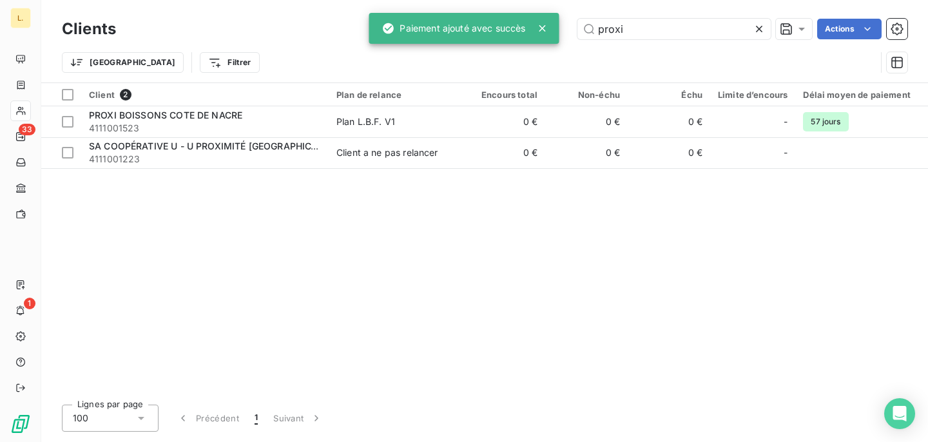
drag, startPoint x: 666, startPoint y: 26, endPoint x: 497, endPoint y: 26, distance: 168.8
click at [504, 26] on div "L. 33 1 Clients proxi Actions Trier Filtrer Client 2 Plan de relance Encours to…" at bounding box center [464, 221] width 928 height 442
type input "p"
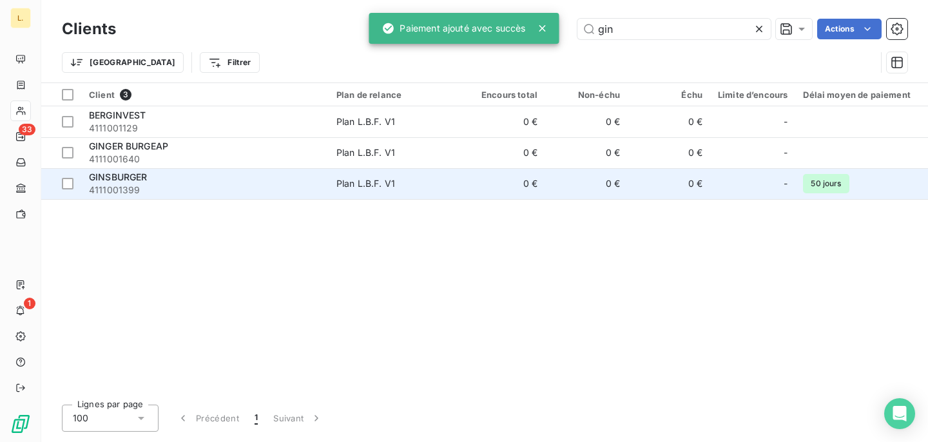
type input "gin"
click at [237, 178] on div "GINSBURGER" at bounding box center [205, 177] width 232 height 13
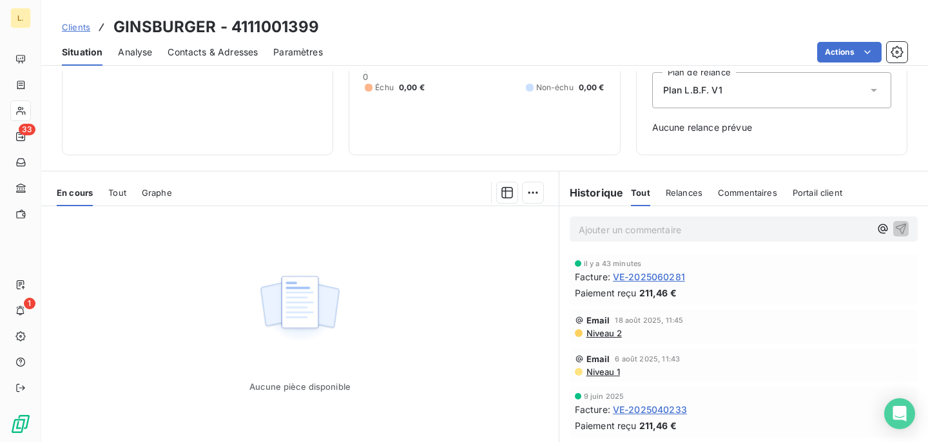
scroll to position [150, 0]
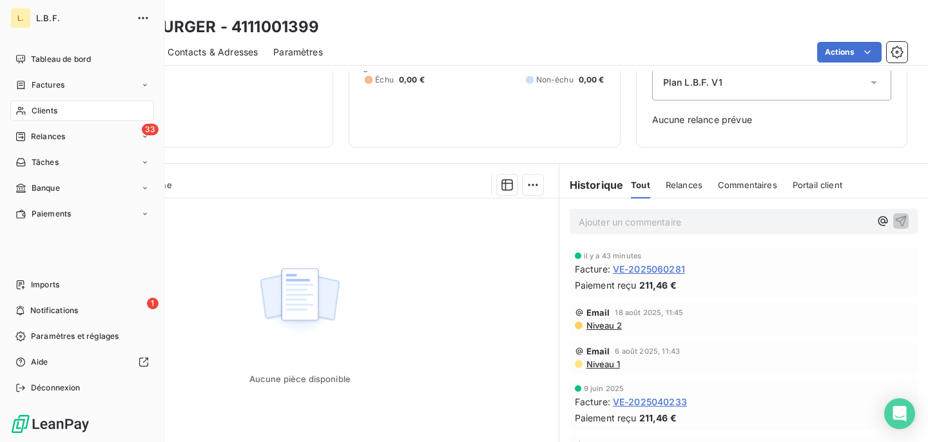
click at [44, 83] on span "Factures" at bounding box center [48, 85] width 33 height 12
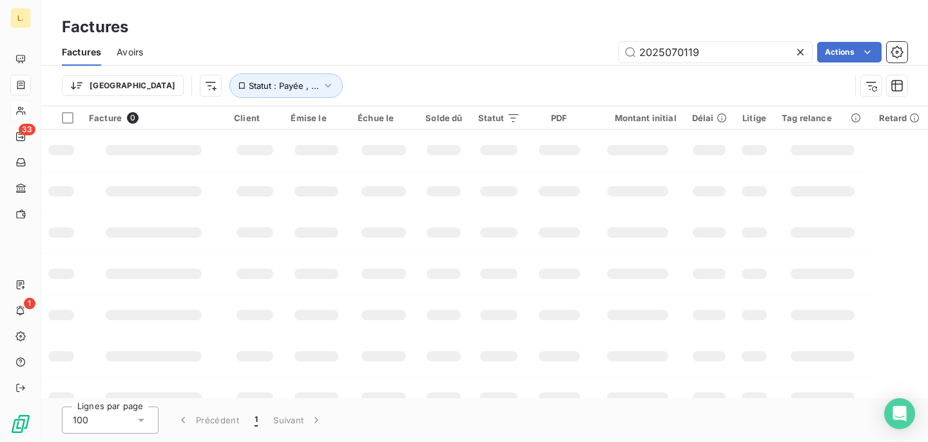
drag, startPoint x: 747, startPoint y: 53, endPoint x: 471, endPoint y: 52, distance: 275.7
click at [472, 52] on div "2025070119 Actions" at bounding box center [532, 52] width 749 height 21
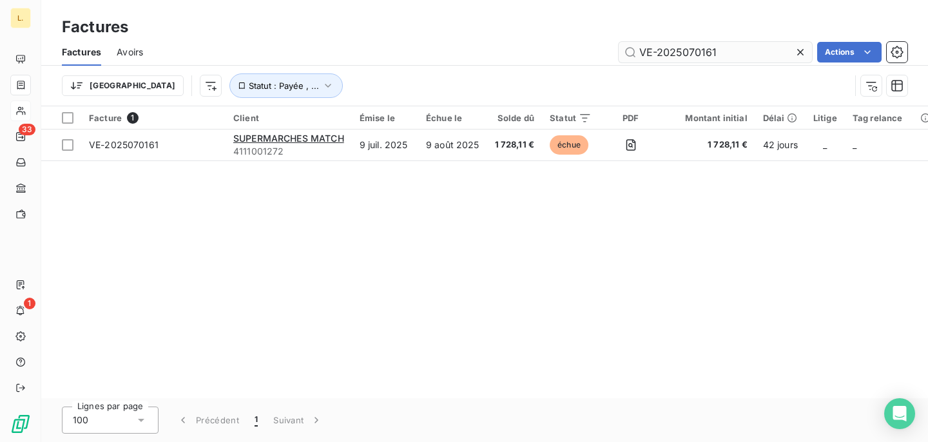
click at [656, 54] on input "VE-2025070161" at bounding box center [714, 52] width 193 height 21
type input "2025070161"
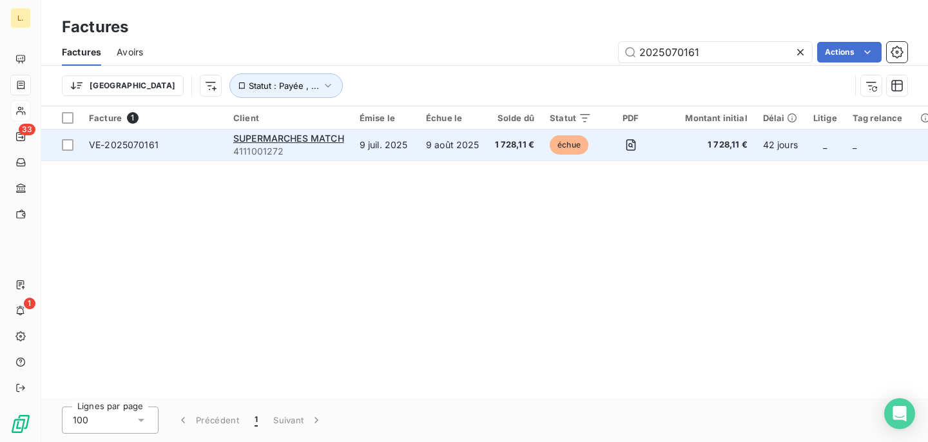
click at [571, 146] on span "échue" at bounding box center [569, 144] width 39 height 19
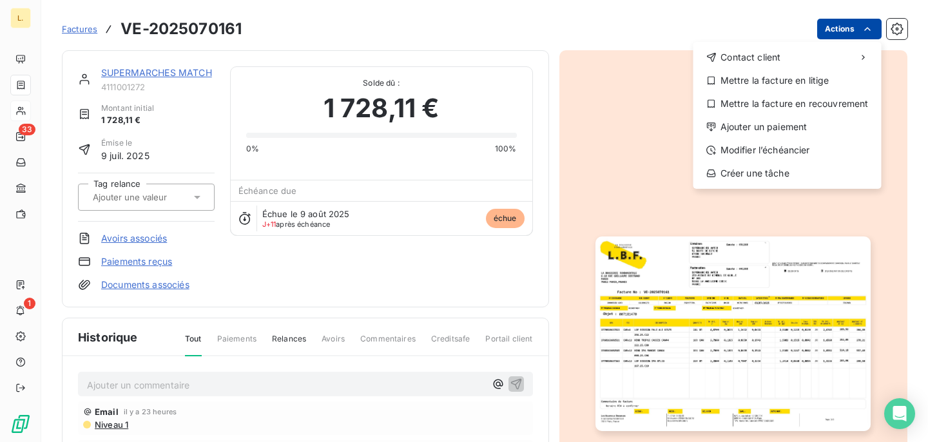
click at [833, 26] on html "L. 33 1 Factures VE-2025070161 Actions Contact client Mettre la facture en liti…" at bounding box center [464, 221] width 928 height 442
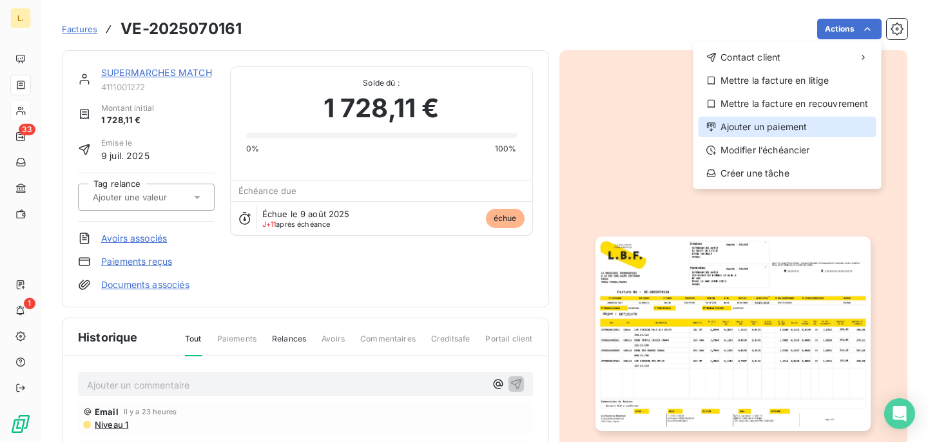
click at [776, 128] on div "Ajouter un paiement" at bounding box center [787, 127] width 178 height 21
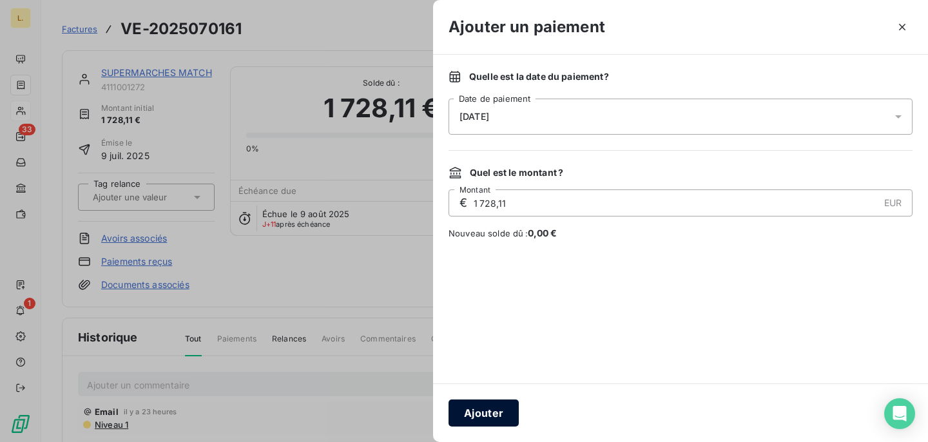
click at [479, 414] on button "Ajouter" at bounding box center [483, 412] width 70 height 27
